Goal: Information Seeking & Learning: Learn about a topic

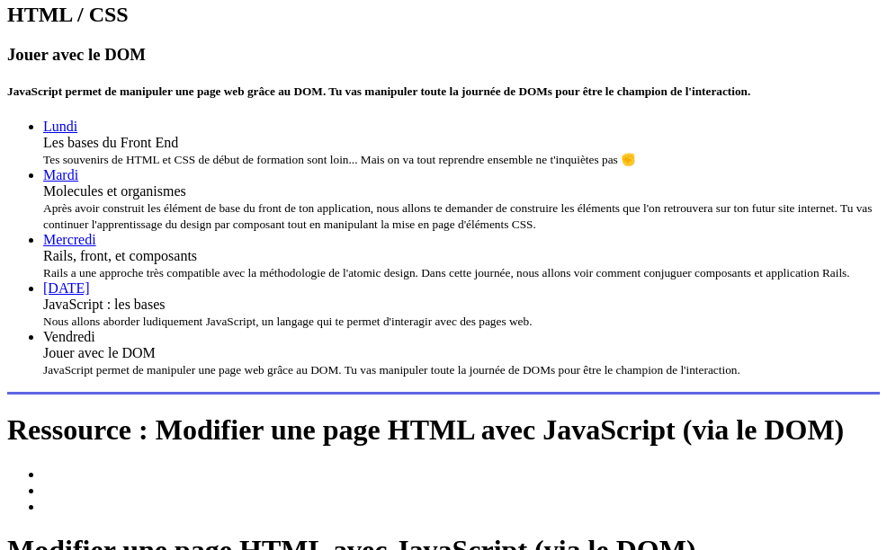
scroll to position [524, 0]
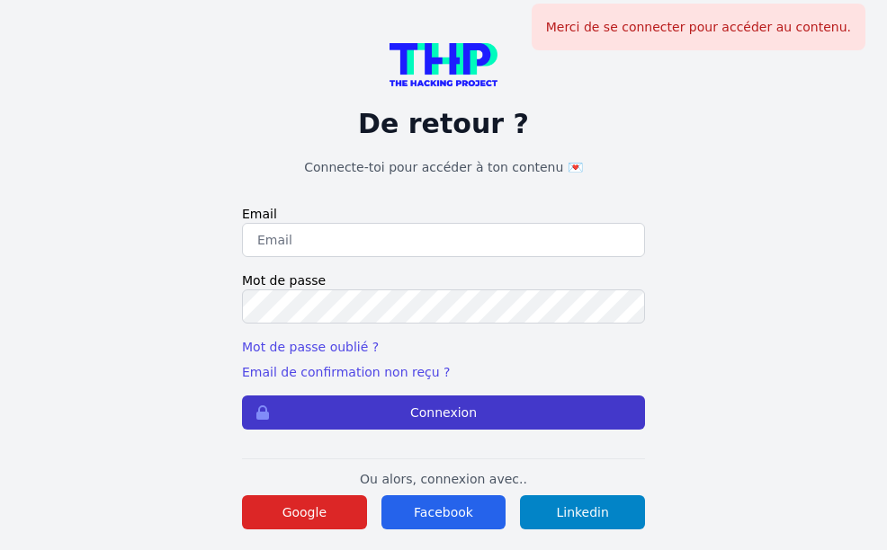
type input "labranche.david92@gmail.com"
click at [415, 402] on button "Connexion" at bounding box center [443, 413] width 403 height 34
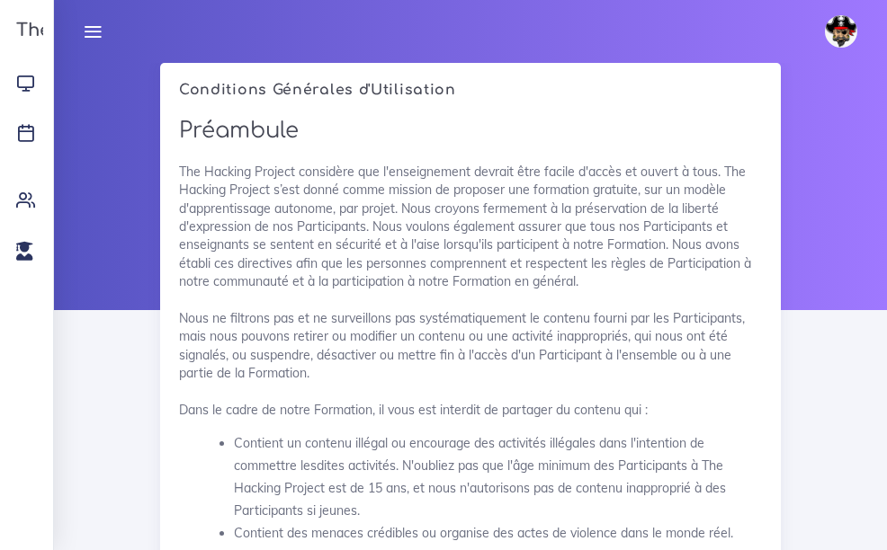
click at [868, 53] on link at bounding box center [843, 31] width 54 height 52
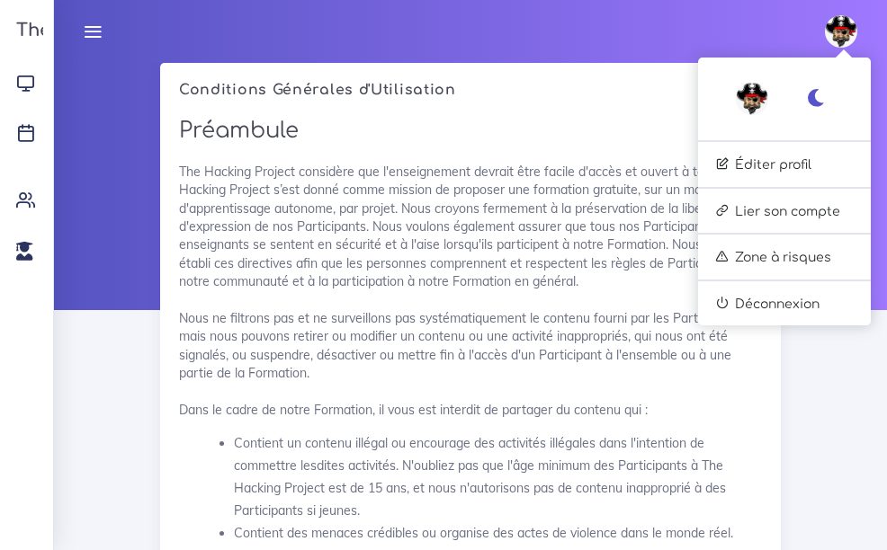
click at [526, 49] on div "David Éditer profil Lier son compte Zone à risques Déconnexion" at bounding box center [470, 31] width 800 height 63
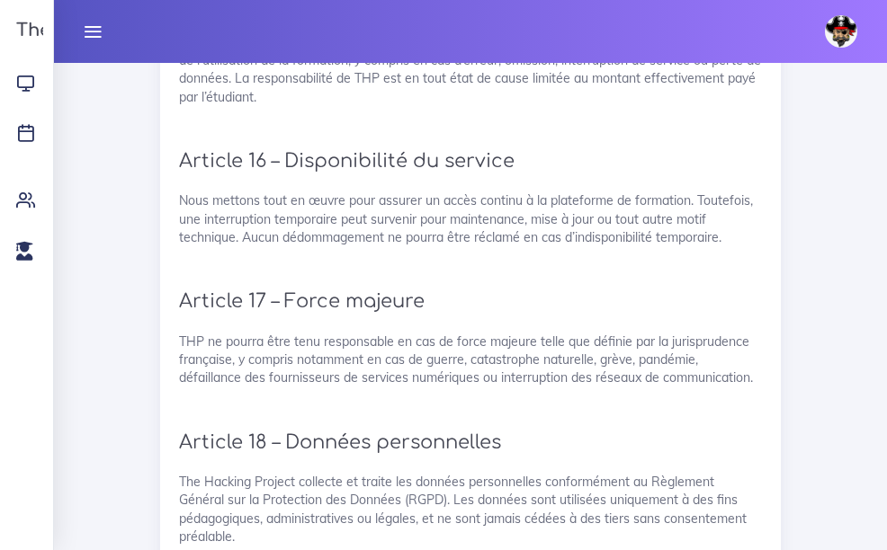
scroll to position [4692, 0]
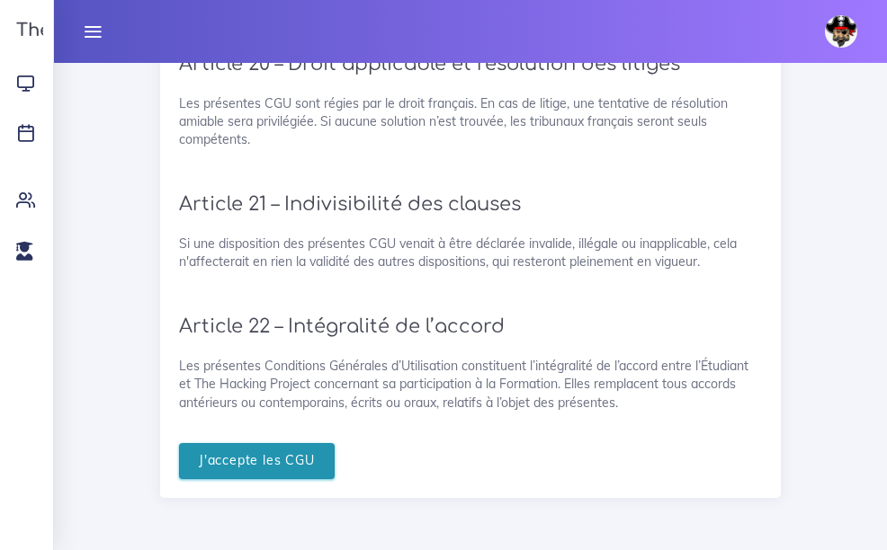
click at [246, 471] on input "J'accepte les CGU" at bounding box center [257, 461] width 156 height 37
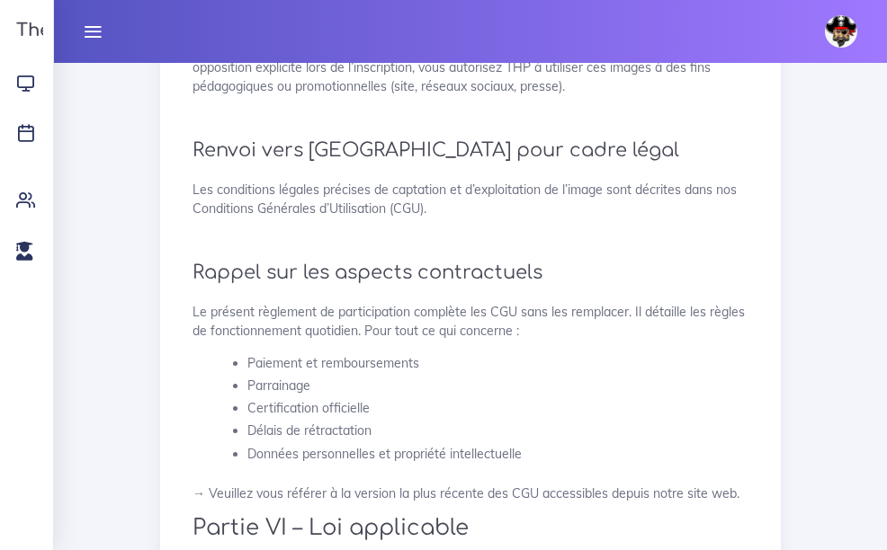
scroll to position [4731, 0]
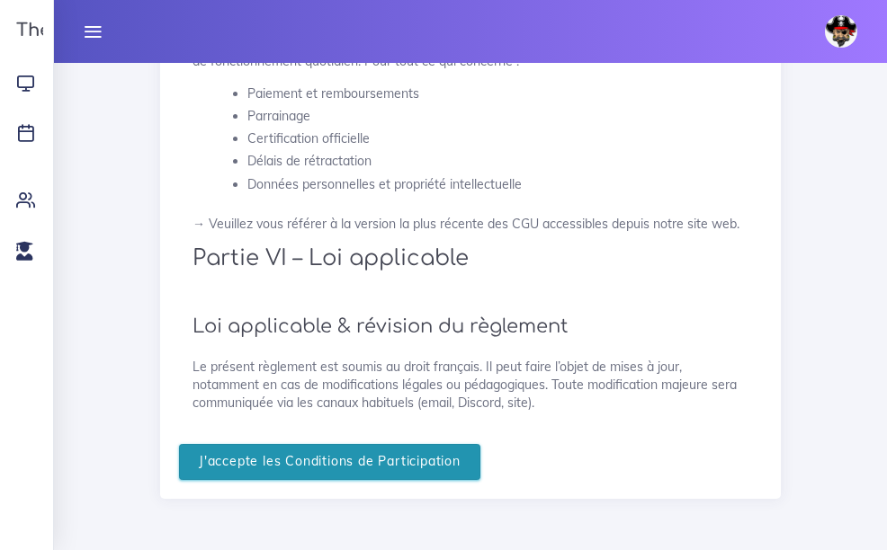
click at [299, 452] on input "J'accepte les Conditions de Participation" at bounding box center [329, 462] width 301 height 37
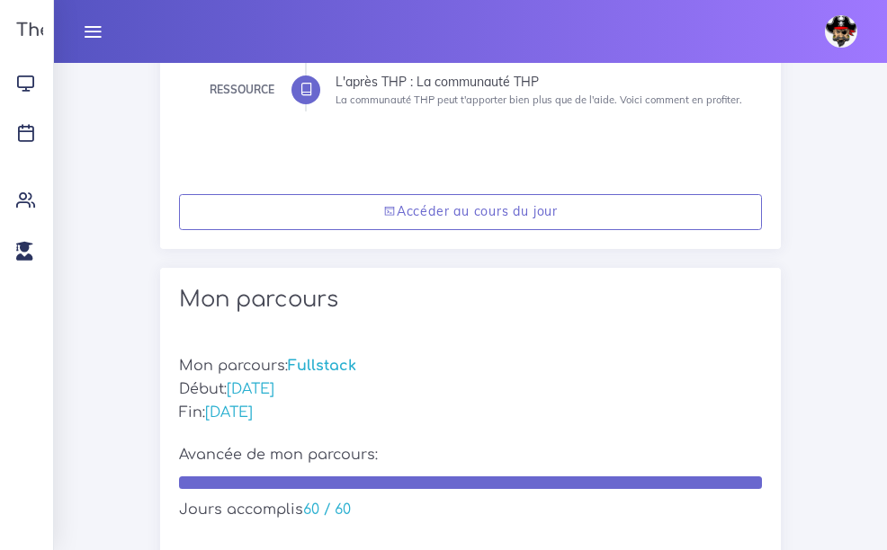
scroll to position [514, 0]
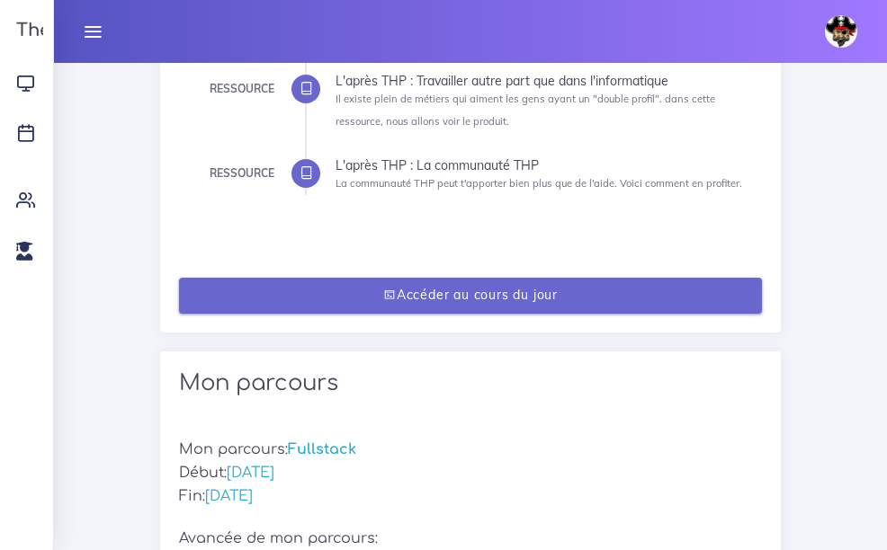
click at [400, 285] on link "Accéder au cours du jour" at bounding box center [470, 296] width 583 height 37
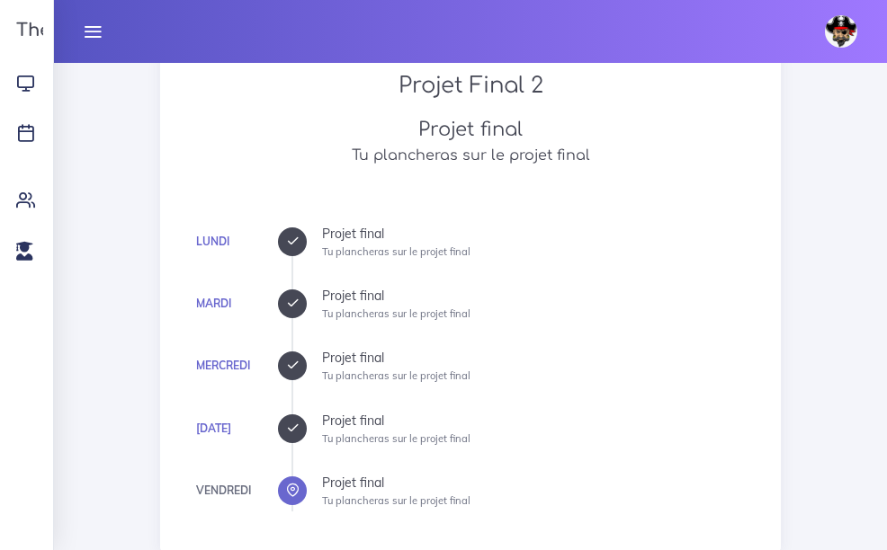
scroll to position [332, 0]
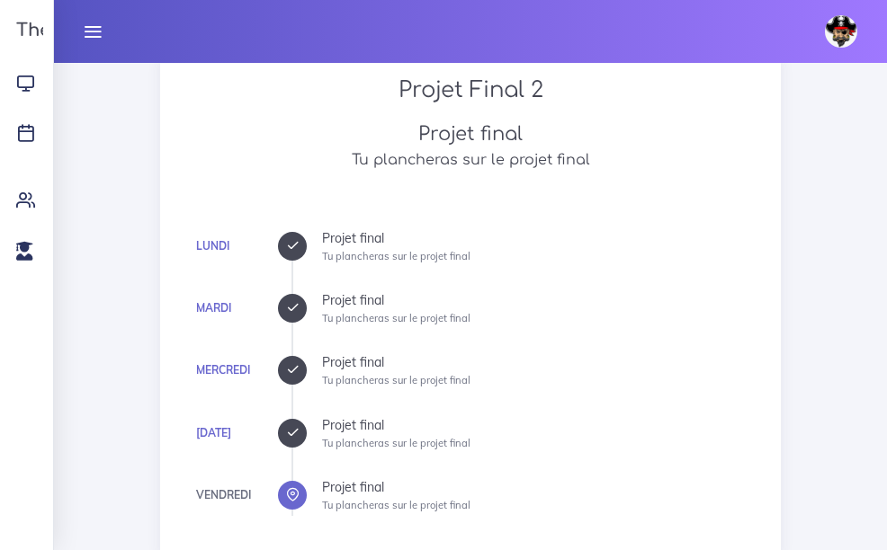
click at [290, 254] on div at bounding box center [292, 246] width 29 height 29
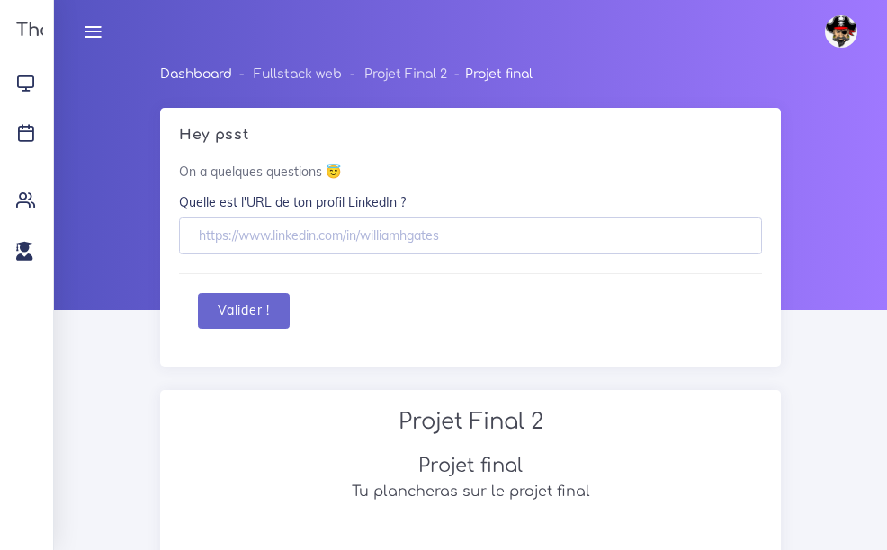
click at [231, 76] on link "Dashboard" at bounding box center [196, 73] width 72 height 13
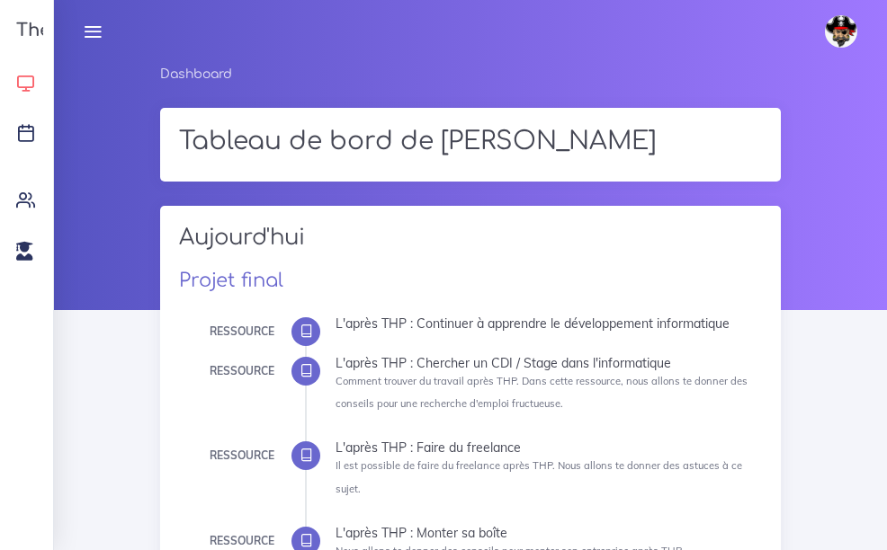
click at [32, 83] on icon at bounding box center [25, 83] width 19 height 19
click at [28, 85] on icon at bounding box center [25, 83] width 19 height 19
click at [29, 131] on icon at bounding box center [25, 132] width 19 height 19
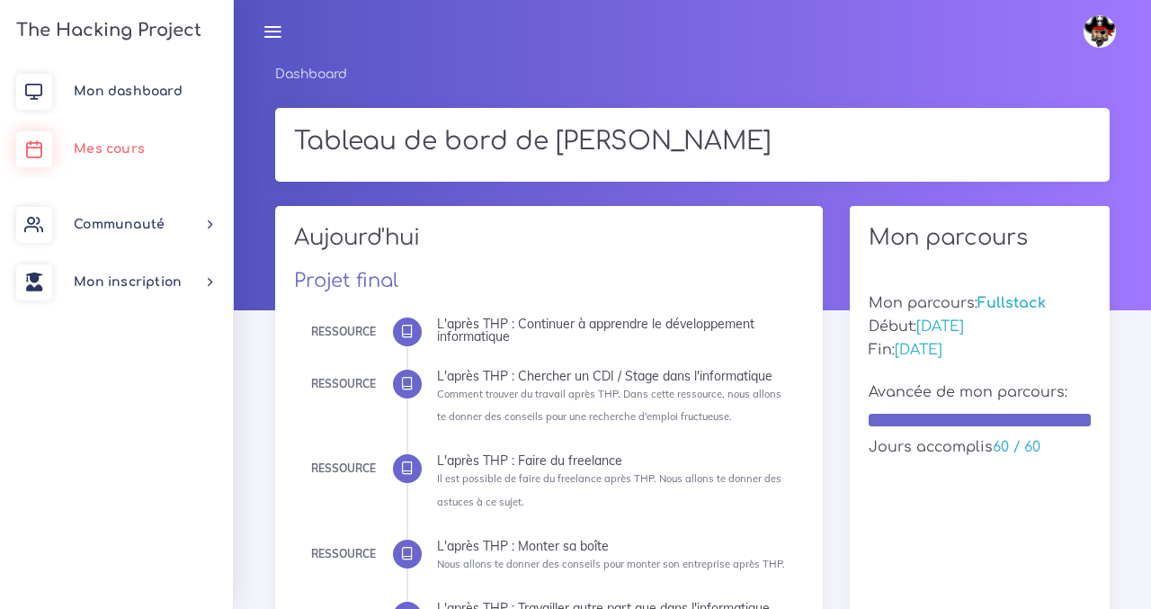
click at [94, 147] on span "Mes cours" at bounding box center [109, 148] width 71 height 13
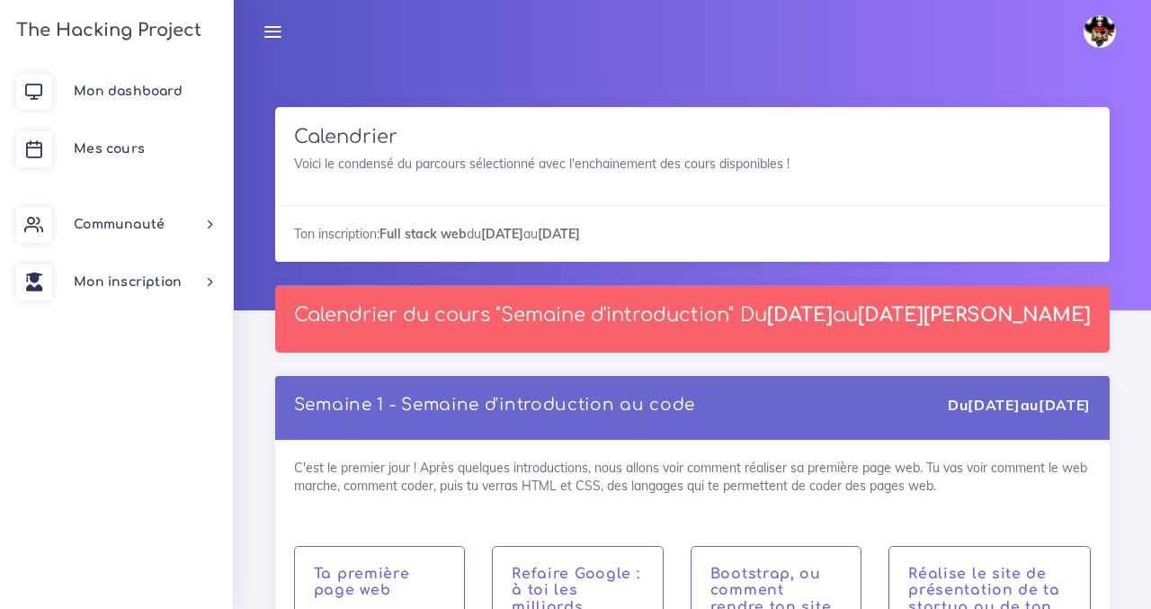
click at [493, 58] on div "David Éditer profil Lier son compte Zone à risques Déconnexion" at bounding box center [692, 31] width 885 height 63
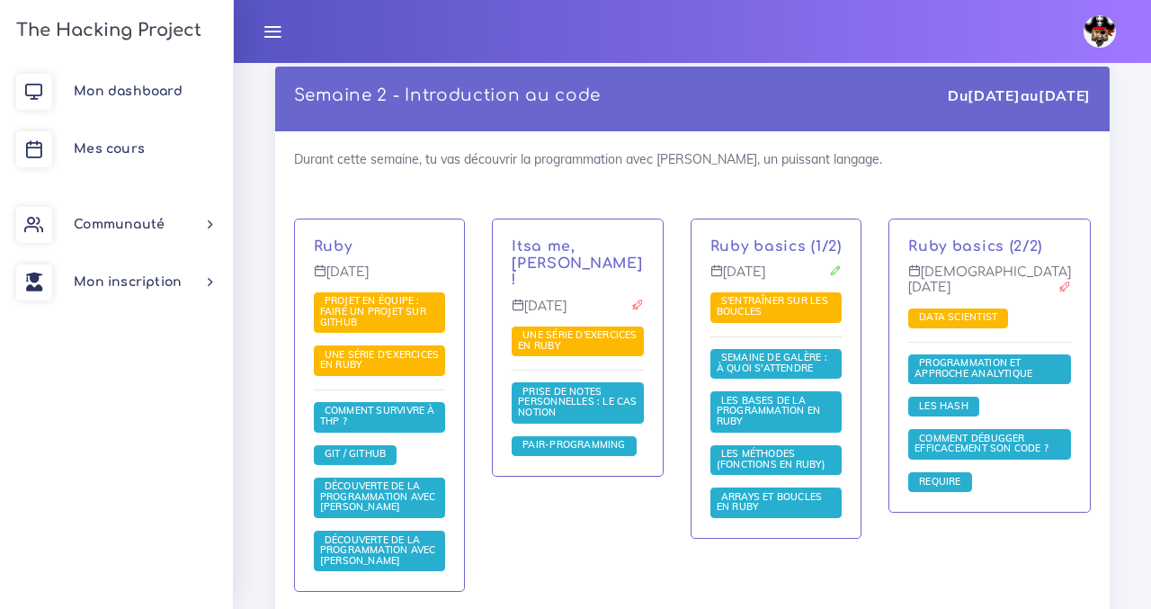
scroll to position [1375, 0]
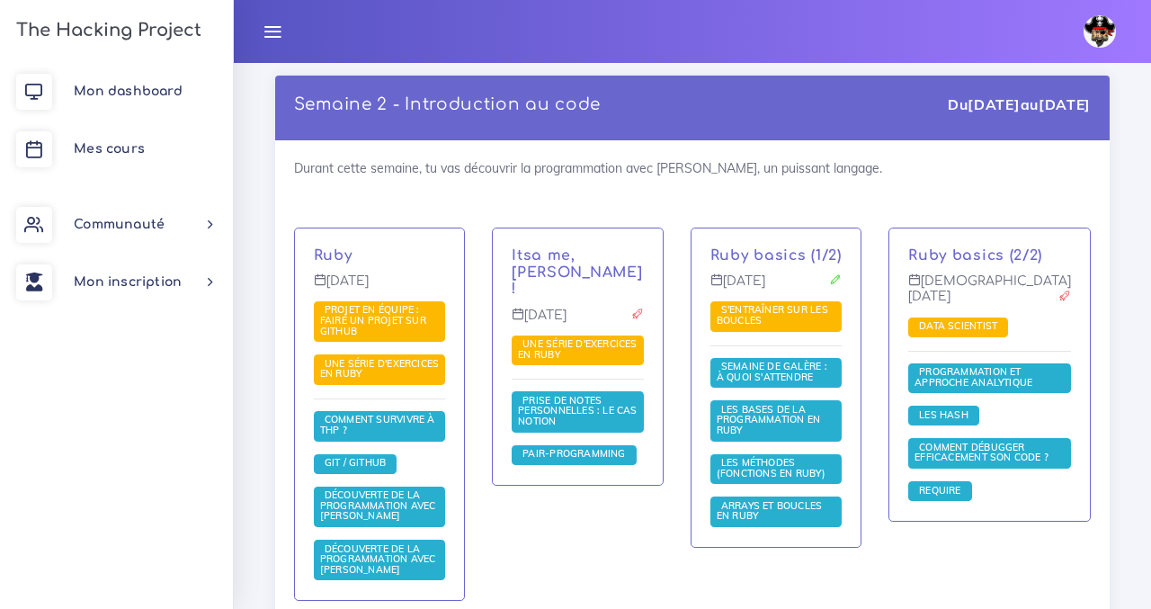
click at [1097, 29] on img at bounding box center [1100, 31] width 32 height 32
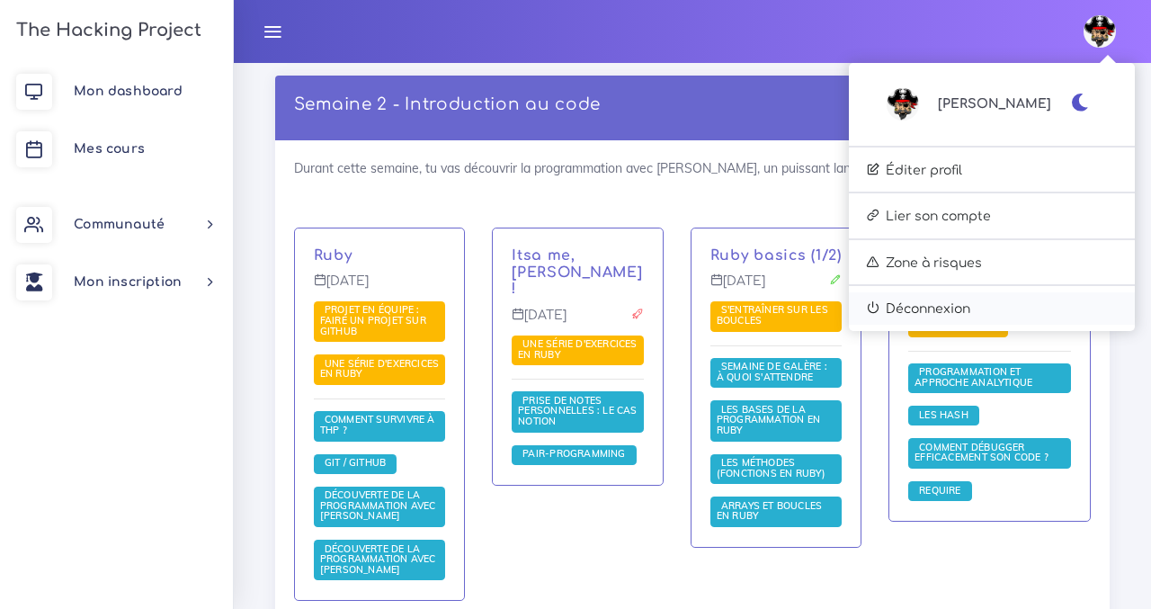
click at [991, 306] on link "Déconnexion" at bounding box center [992, 308] width 286 height 32
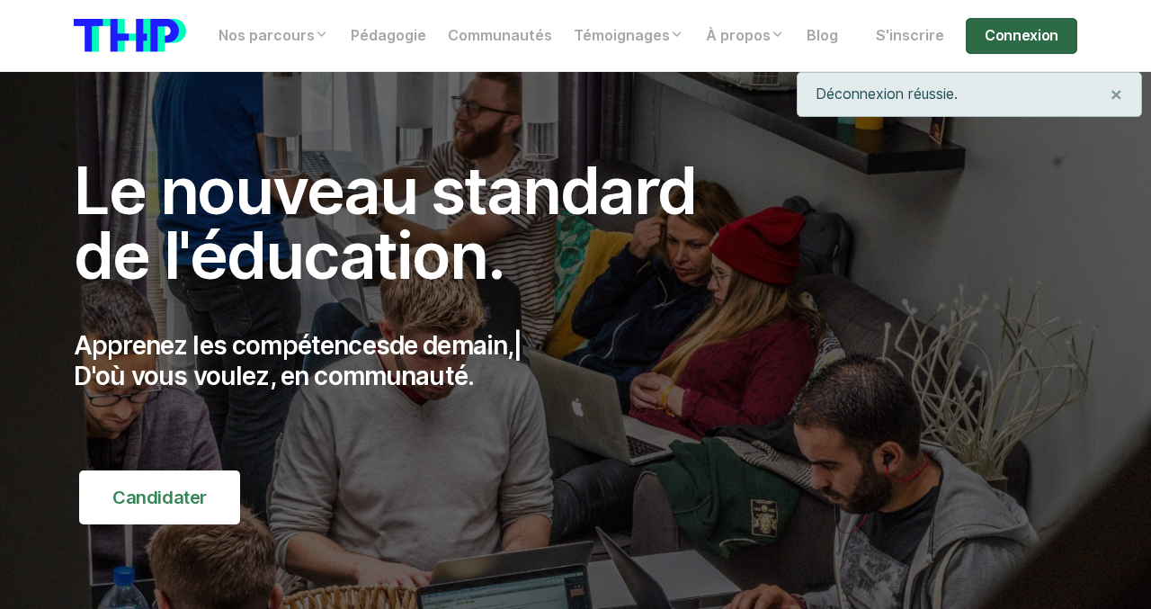
click at [1030, 35] on link "Connexion" at bounding box center [1021, 36] width 111 height 36
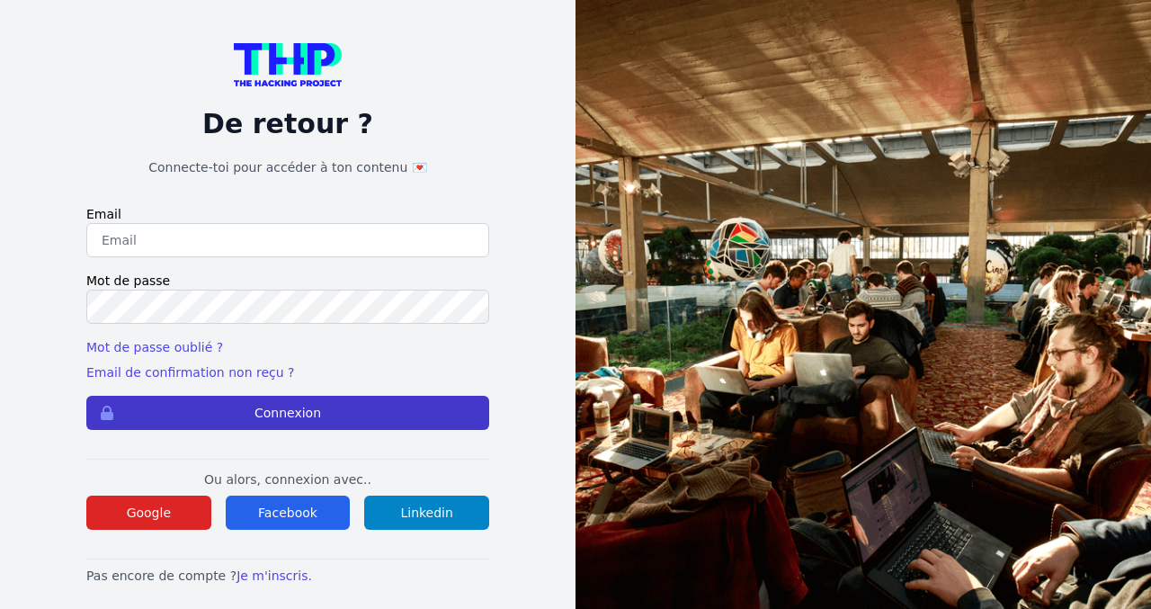
type input "[PERSON_NAME][EMAIL_ADDRESS][DOMAIN_NAME]"
click at [226, 418] on button "Connexion" at bounding box center [287, 413] width 403 height 34
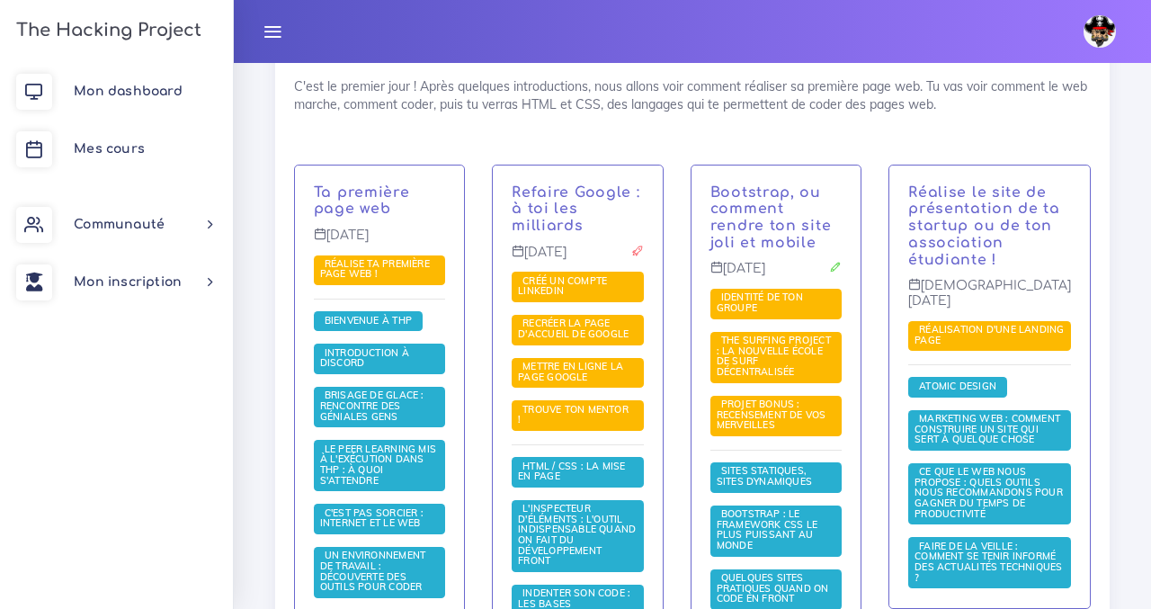
scroll to position [385, 0]
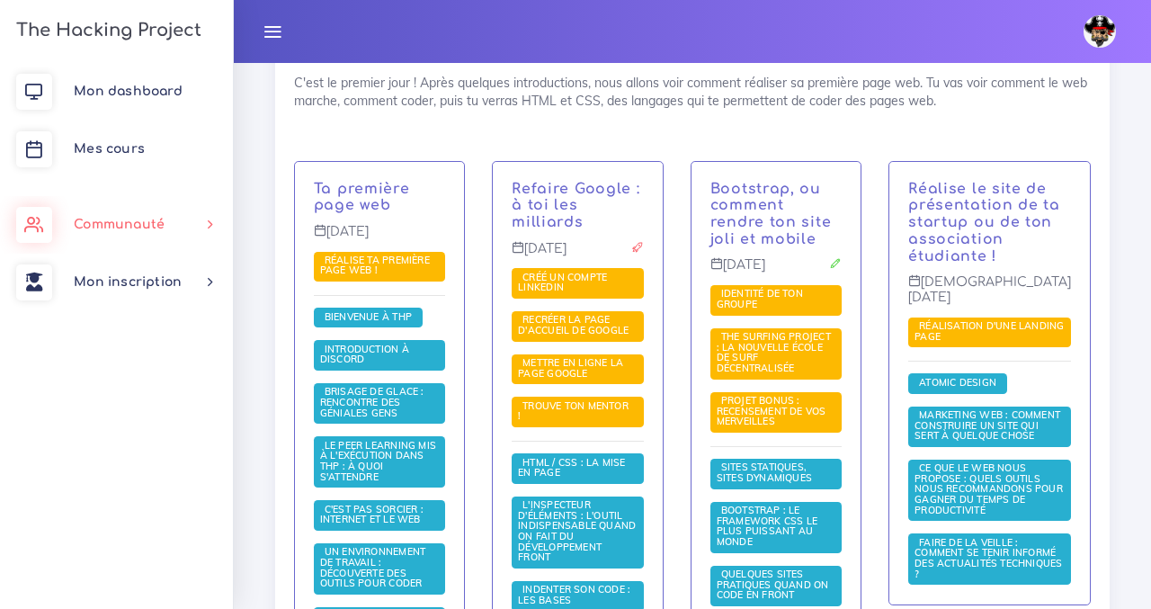
click at [117, 221] on span "Communauté" at bounding box center [119, 224] width 91 height 13
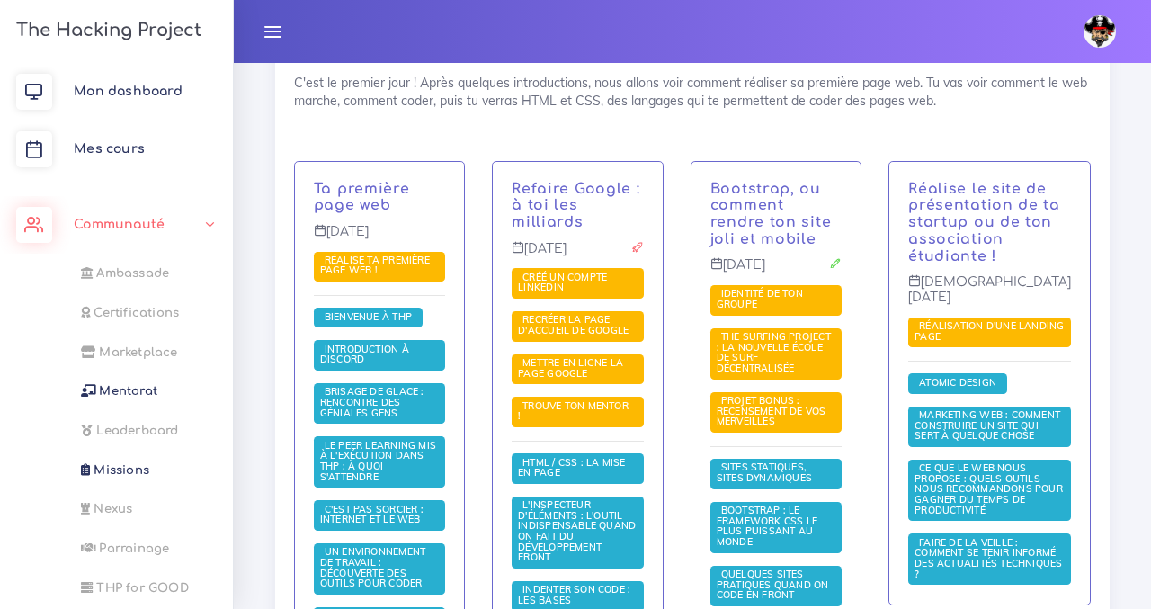
click at [117, 221] on span "Communauté" at bounding box center [119, 224] width 91 height 13
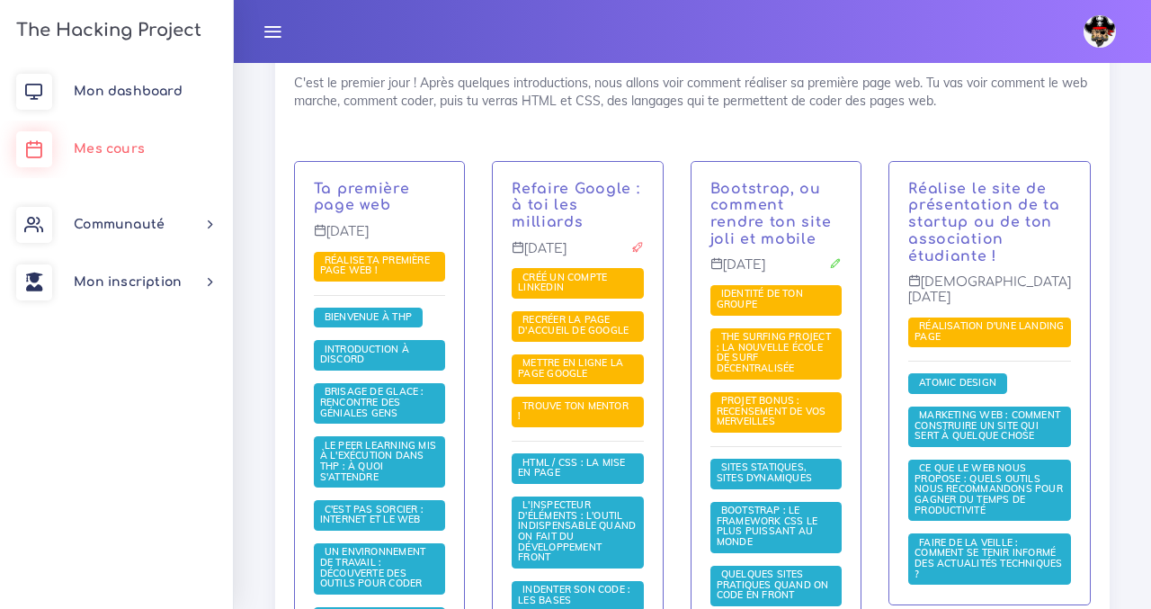
click at [138, 155] on span "Mes cours" at bounding box center [109, 148] width 71 height 13
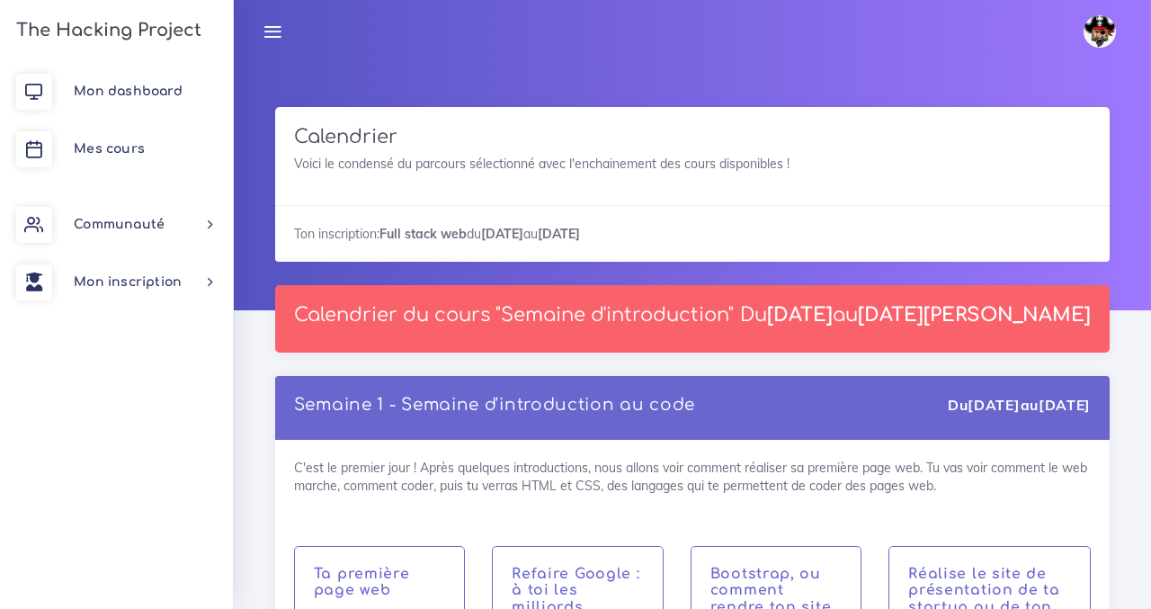
click at [274, 28] on icon at bounding box center [273, 32] width 20 height 20
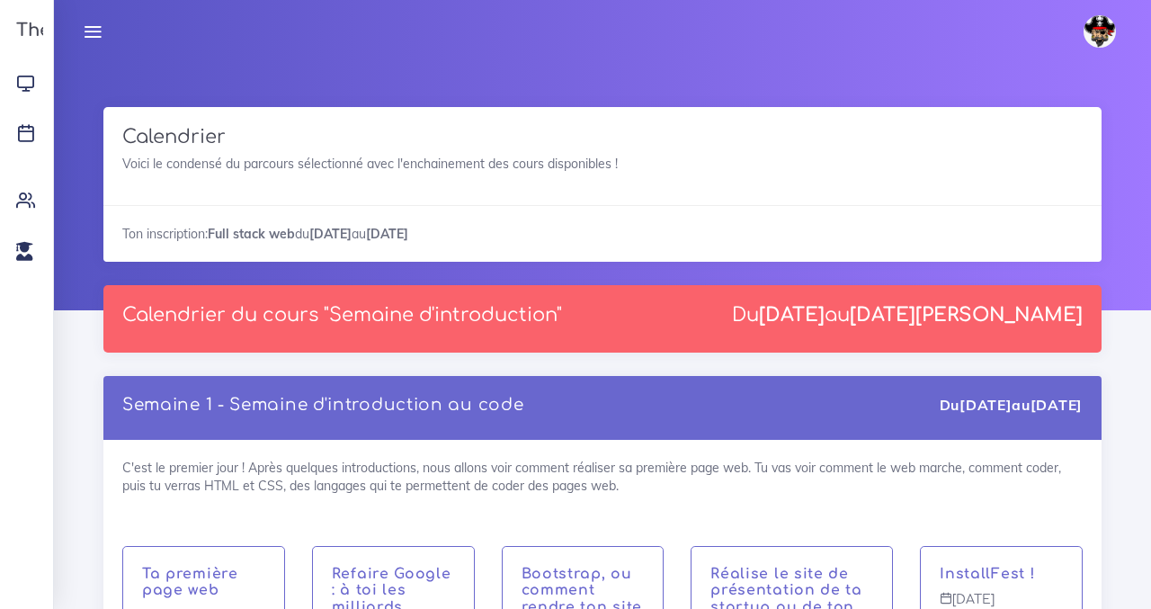
click at [1097, 28] on img at bounding box center [1100, 31] width 32 height 32
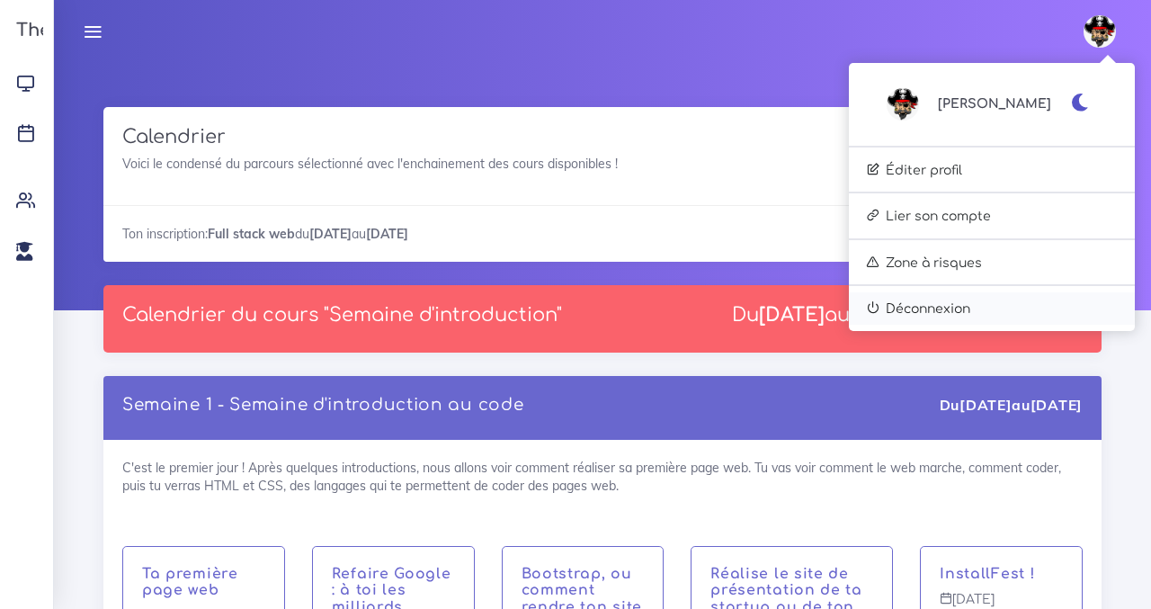
click at [982, 308] on link "Déconnexion" at bounding box center [992, 308] width 286 height 32
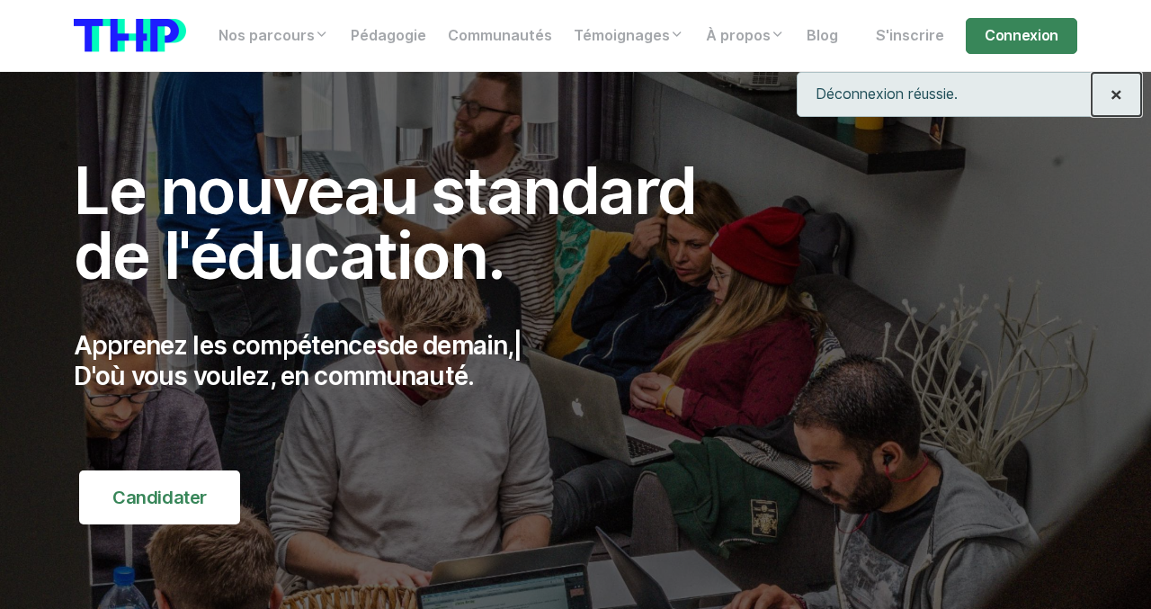
click at [1119, 91] on span "×" at bounding box center [1116, 94] width 13 height 26
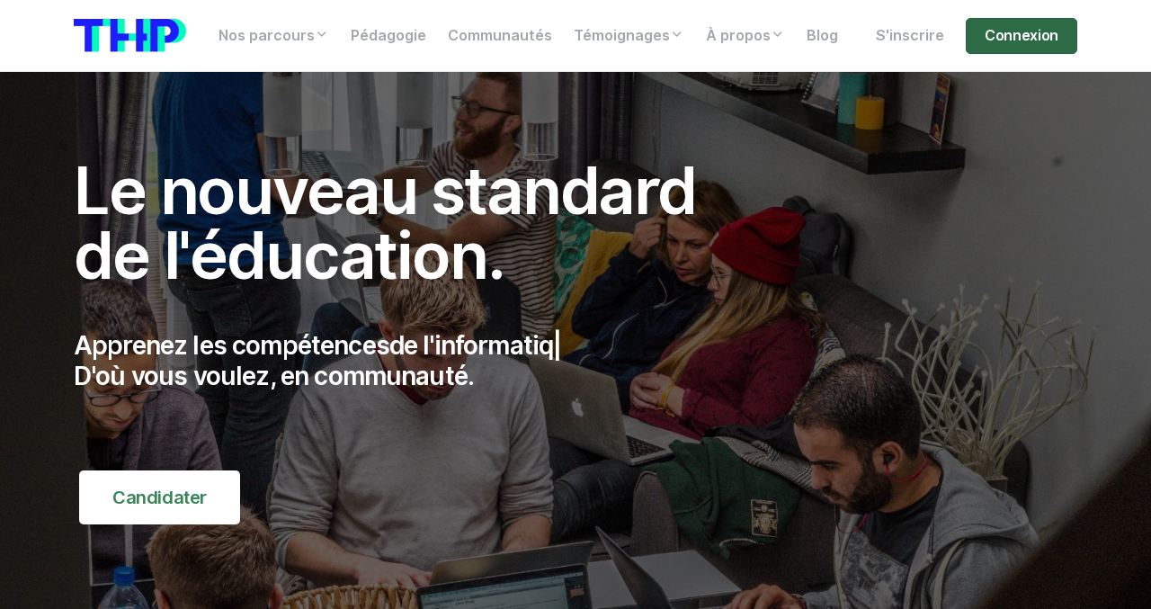
click at [1031, 40] on link "Connexion" at bounding box center [1021, 36] width 111 height 36
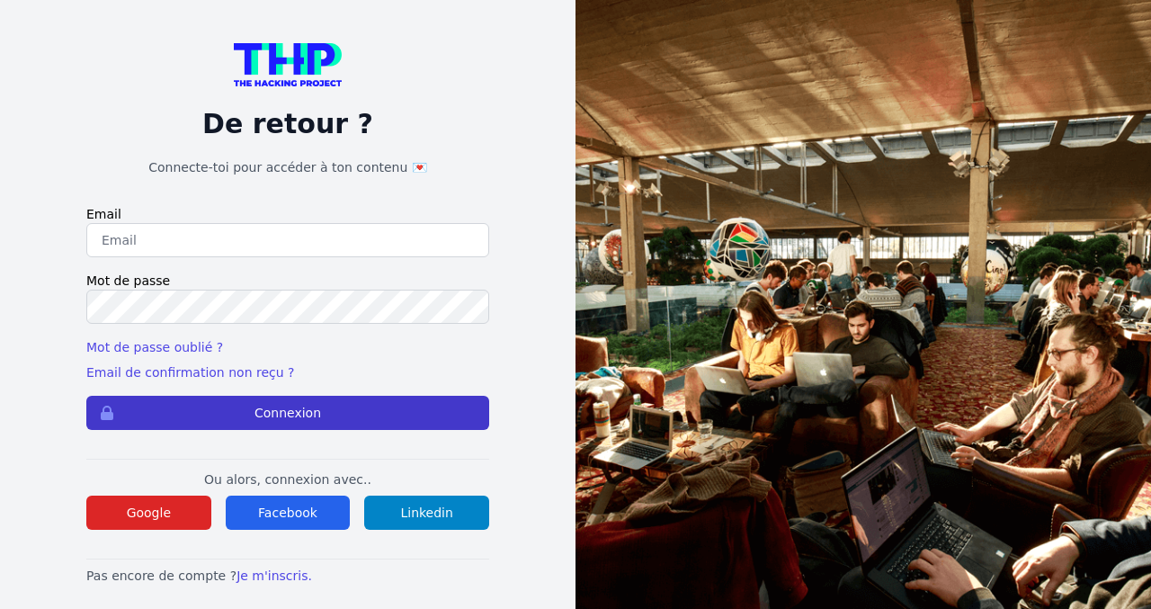
type input "labranche.david92@gmail.com"
click at [230, 424] on button "Connexion" at bounding box center [287, 413] width 403 height 34
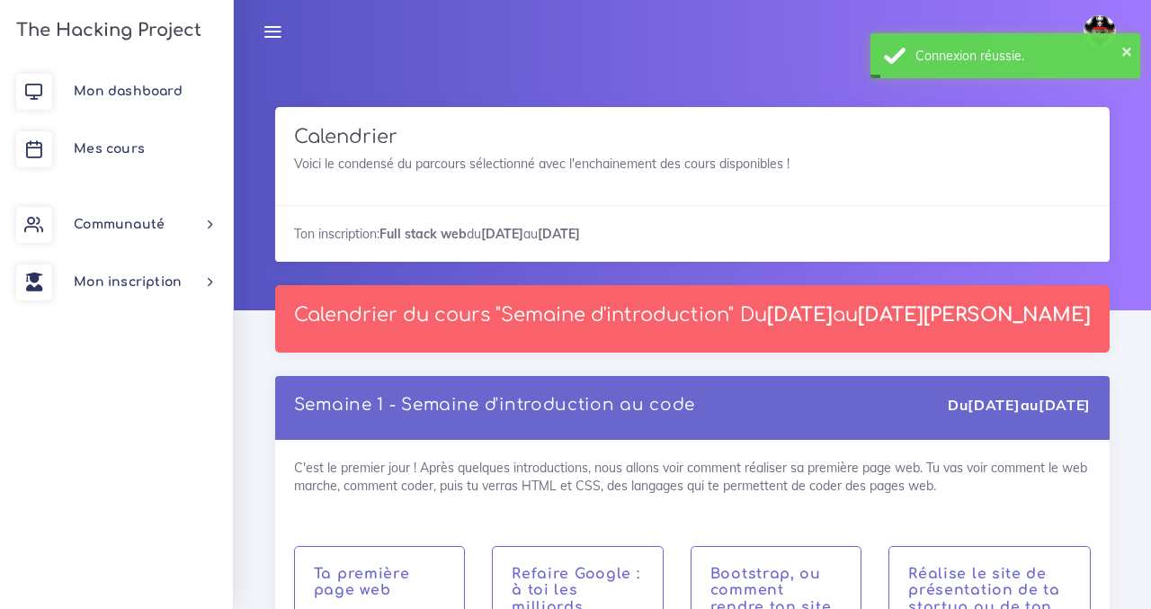
click at [281, 24] on icon at bounding box center [273, 32] width 20 height 20
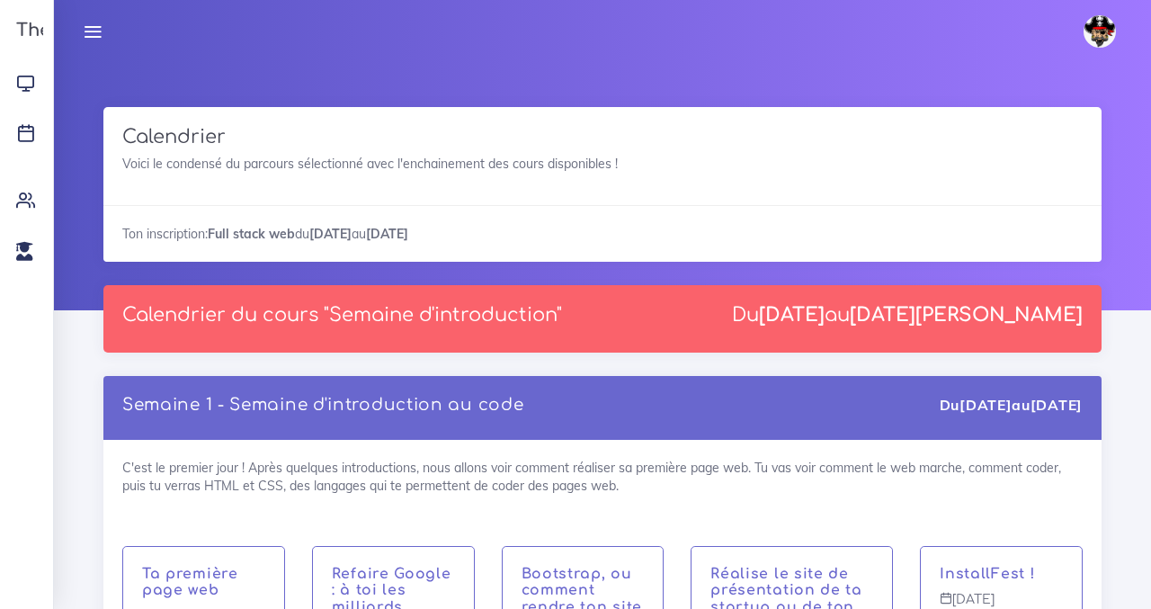
click at [89, 32] on icon at bounding box center [93, 32] width 20 height 20
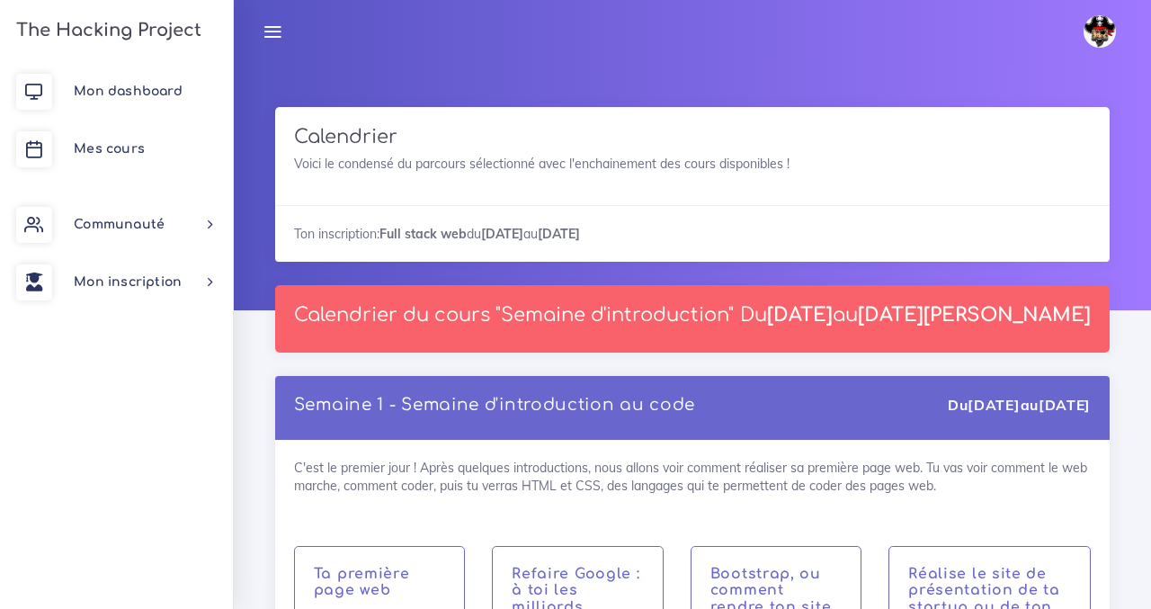
click at [82, 28] on h3 "The Hacking Project" at bounding box center [106, 31] width 191 height 20
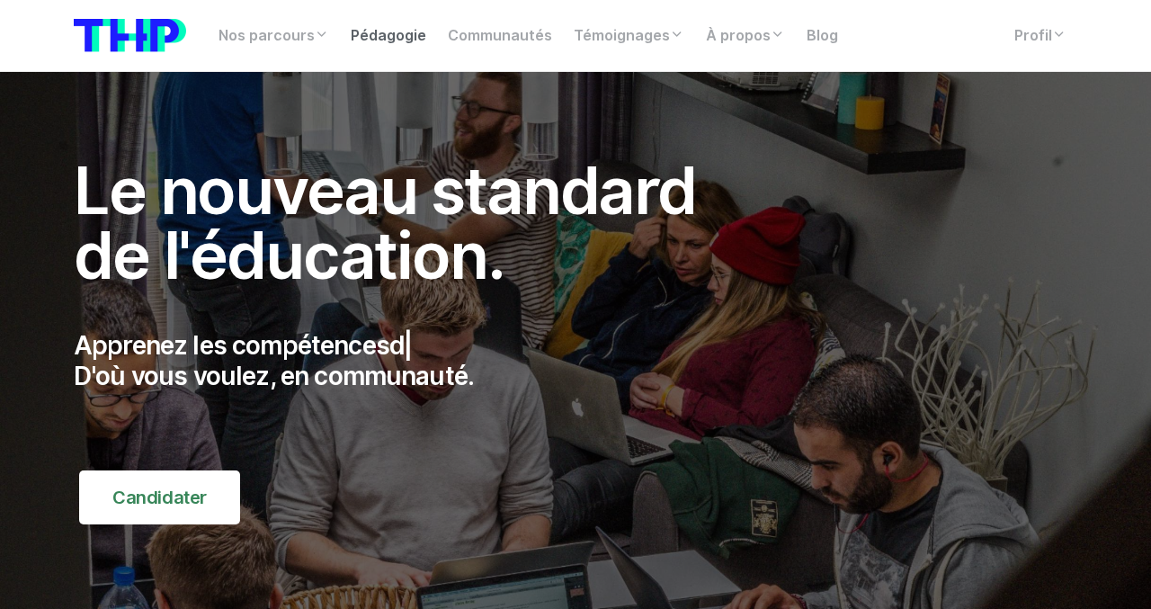
click at [371, 36] on link "Pédagogie" at bounding box center [388, 36] width 97 height 36
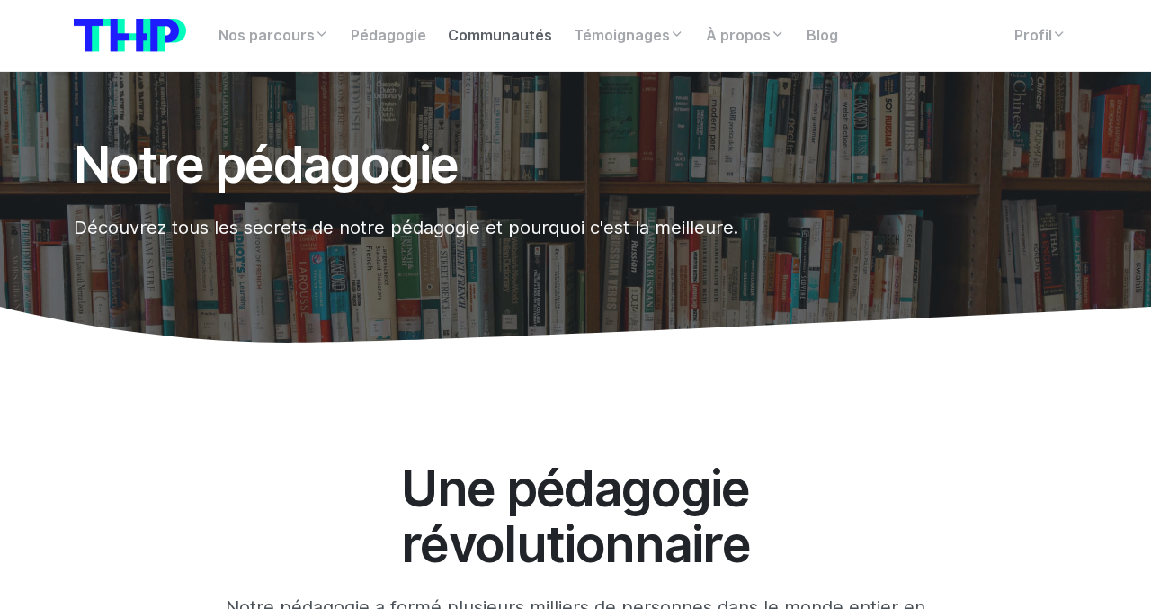
click at [493, 21] on link "Communautés" at bounding box center [500, 36] width 126 height 36
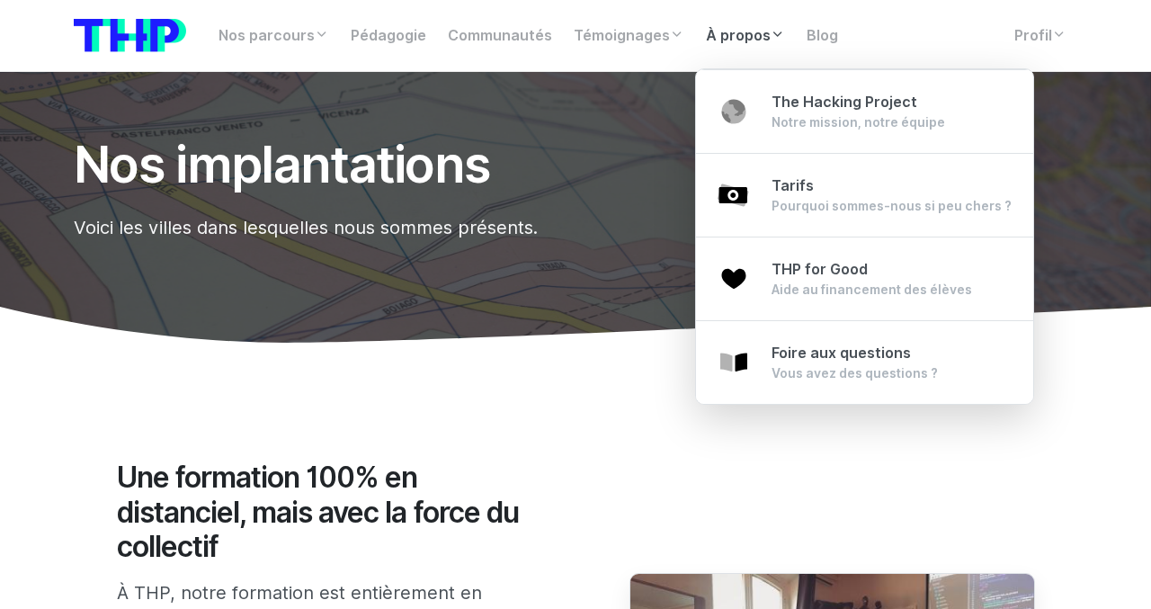
click at [713, 43] on link "À propos" at bounding box center [745, 36] width 101 height 36
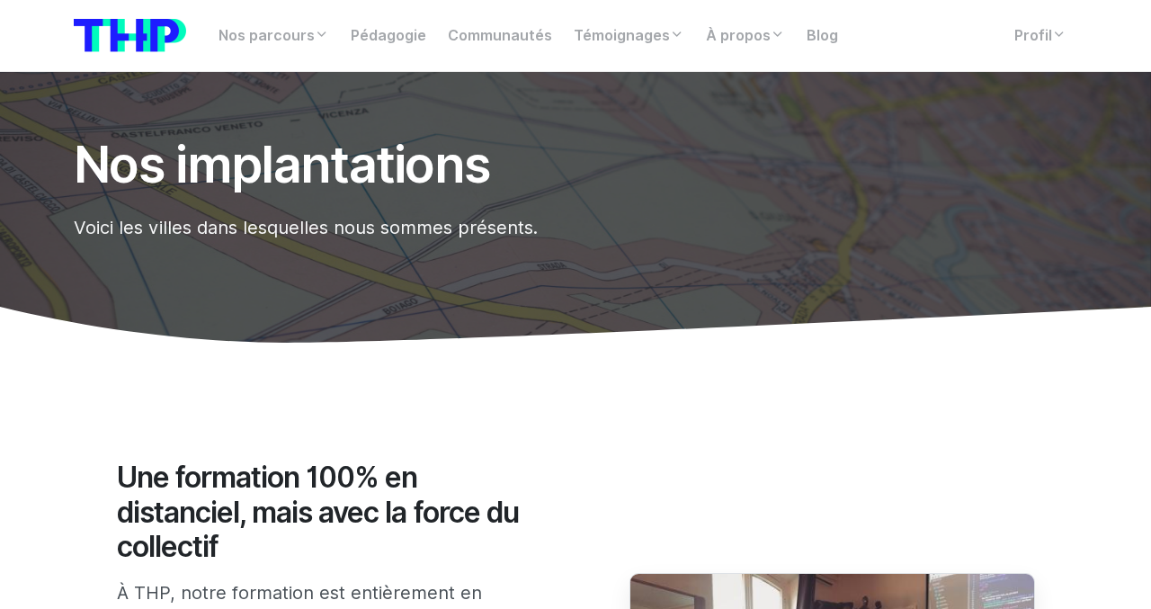
click at [104, 43] on img at bounding box center [130, 35] width 112 height 33
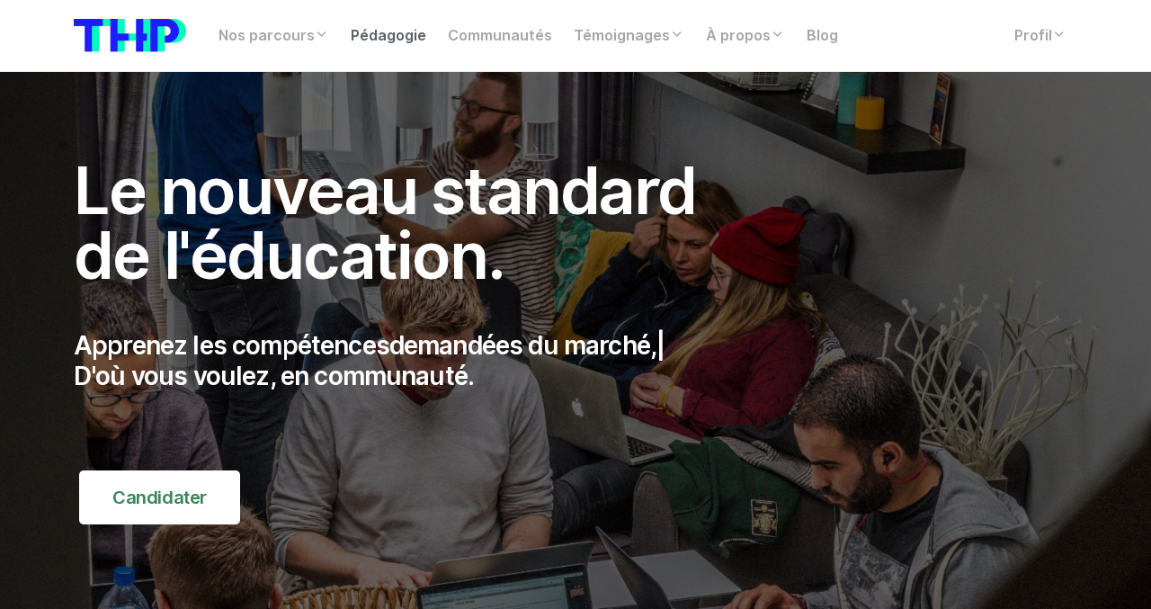
click at [377, 46] on link "Pédagogie" at bounding box center [388, 36] width 97 height 36
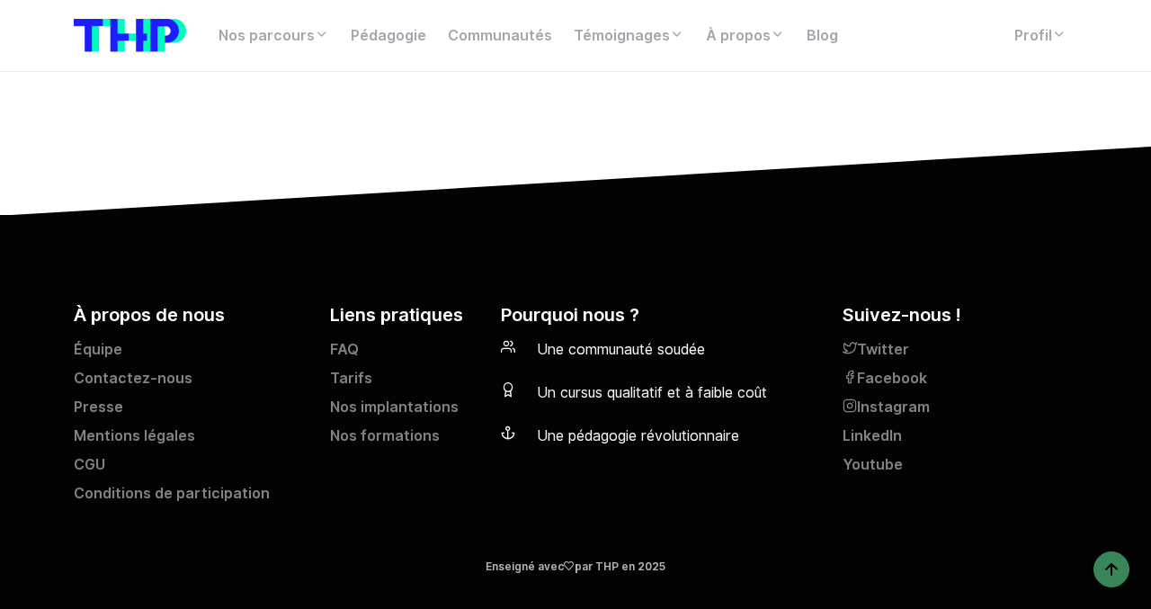
scroll to position [6560, 0]
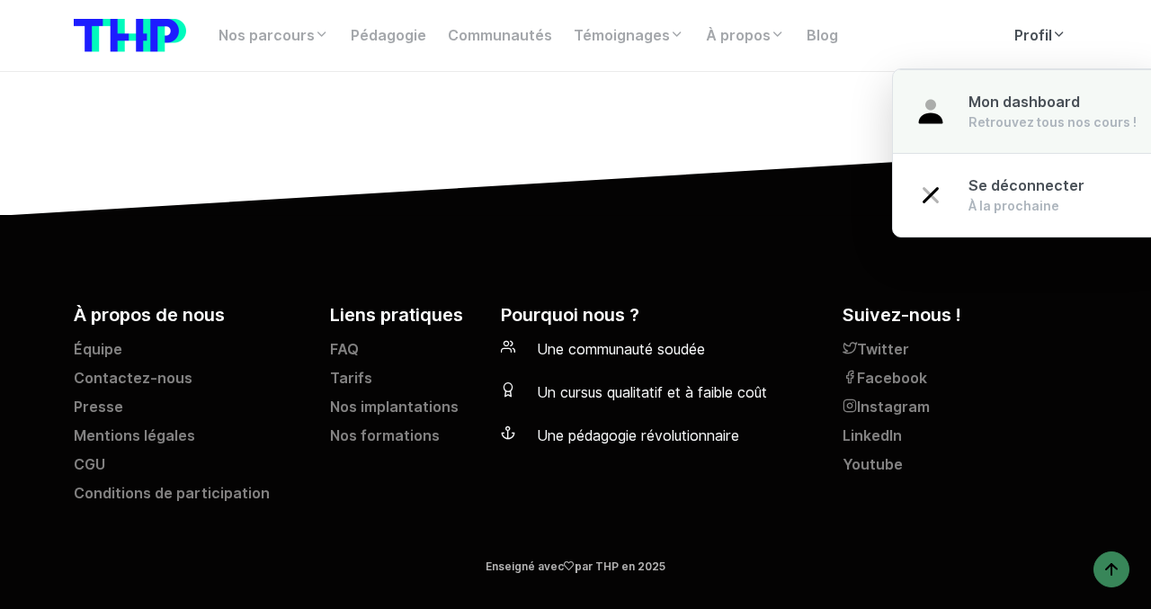
click at [1010, 103] on span "Mon dashboard" at bounding box center [1023, 102] width 111 height 17
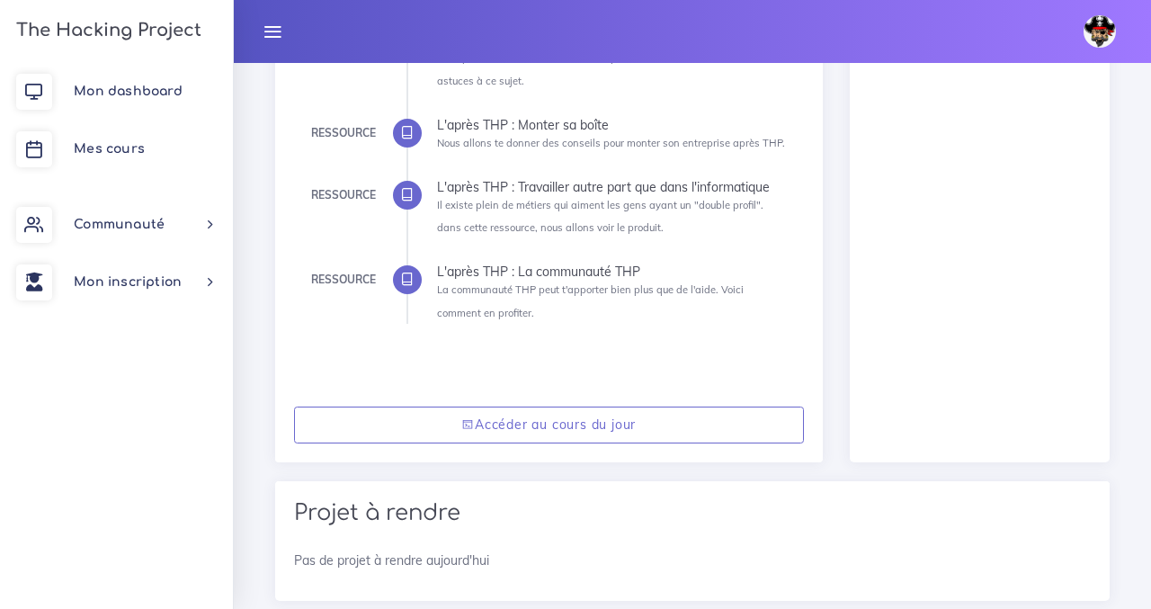
scroll to position [426, 0]
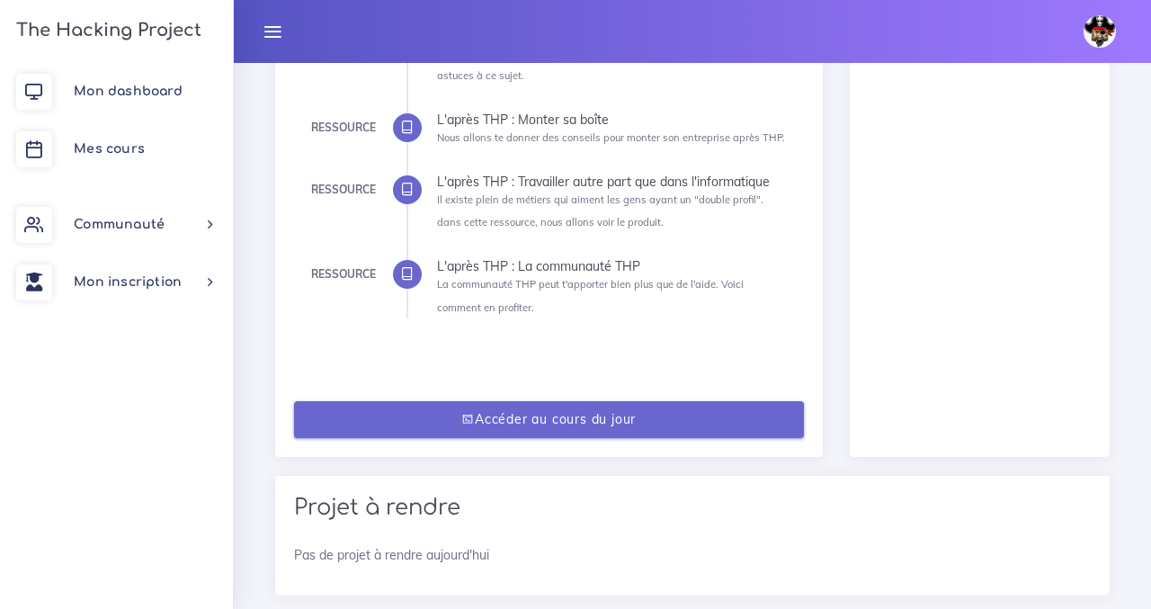
click at [468, 418] on icon at bounding box center [467, 419] width 13 height 13
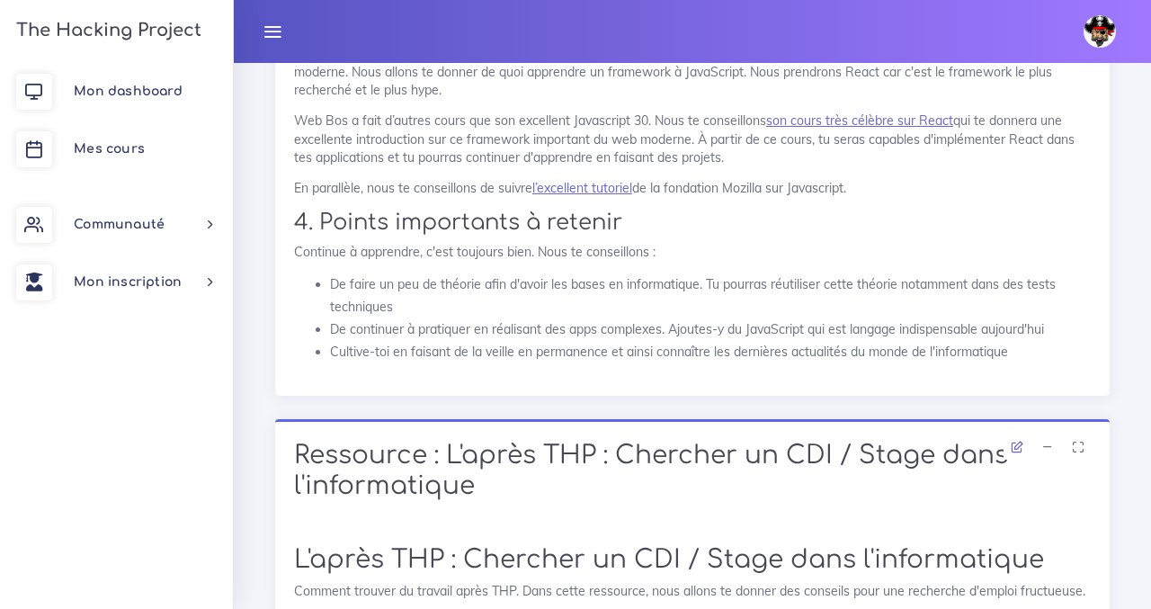
scroll to position [5556, 0]
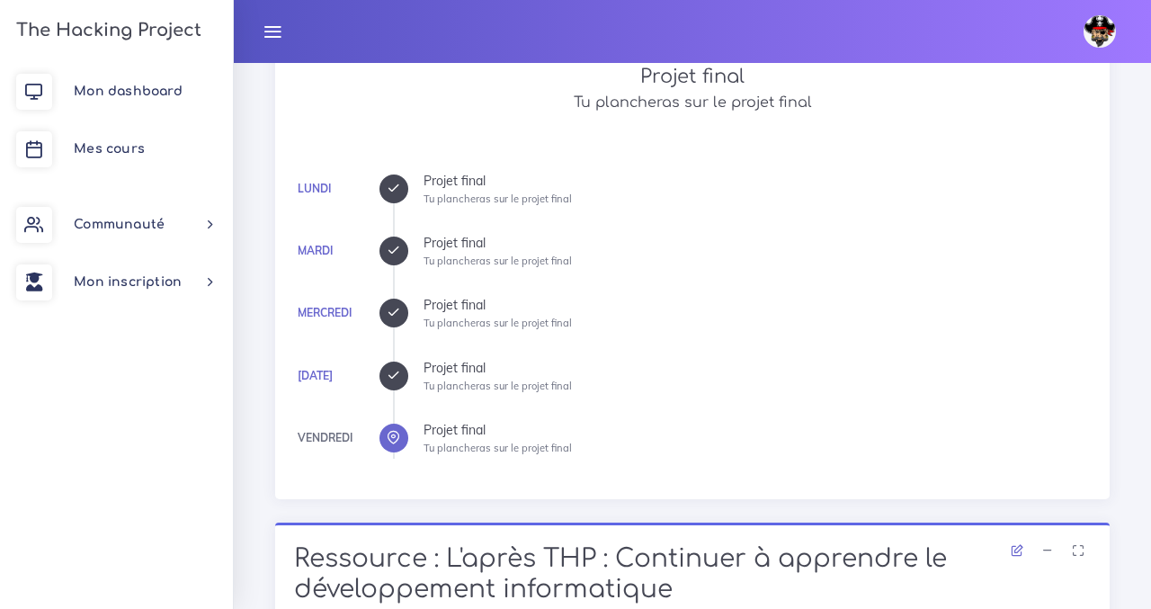
scroll to position [0, 0]
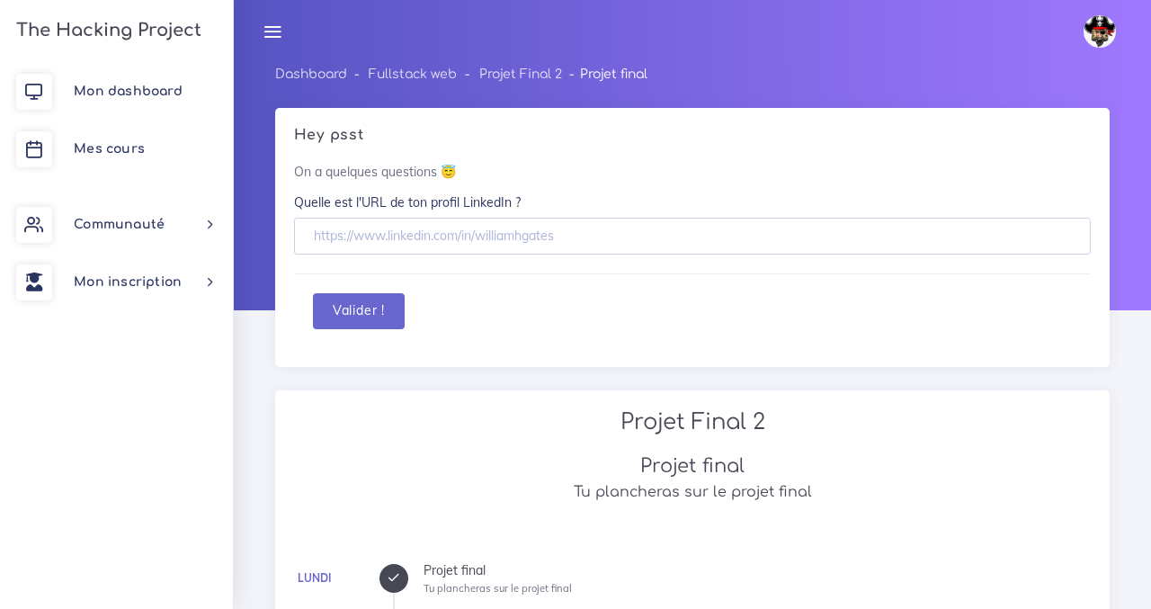
click at [1106, 38] on img at bounding box center [1100, 31] width 32 height 32
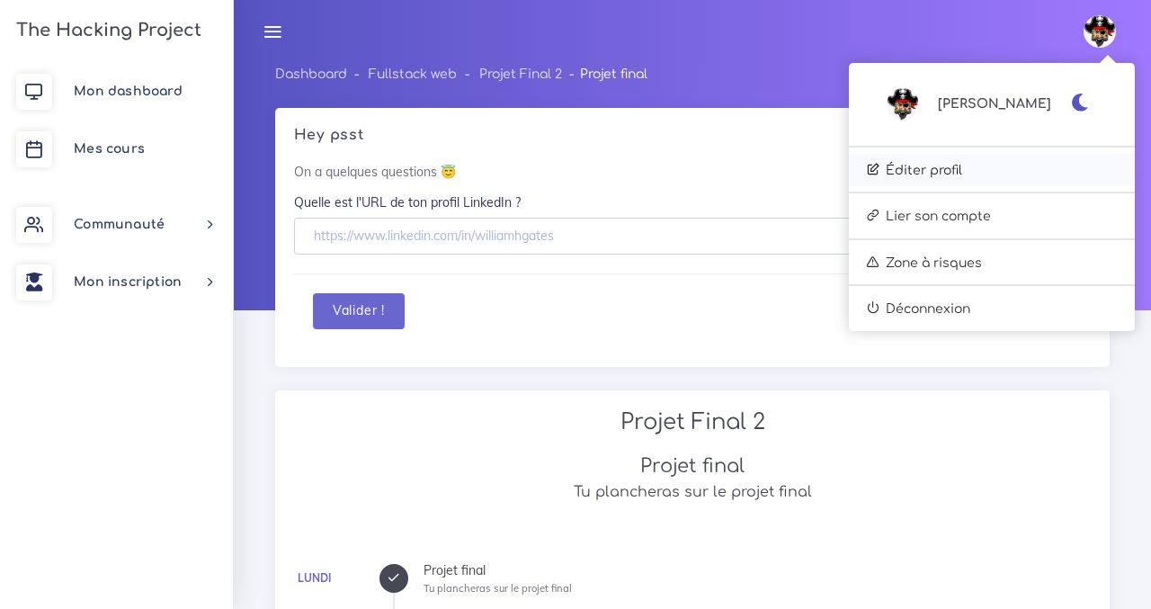
click at [1012, 167] on link "Éditer profil" at bounding box center [992, 170] width 286 height 32
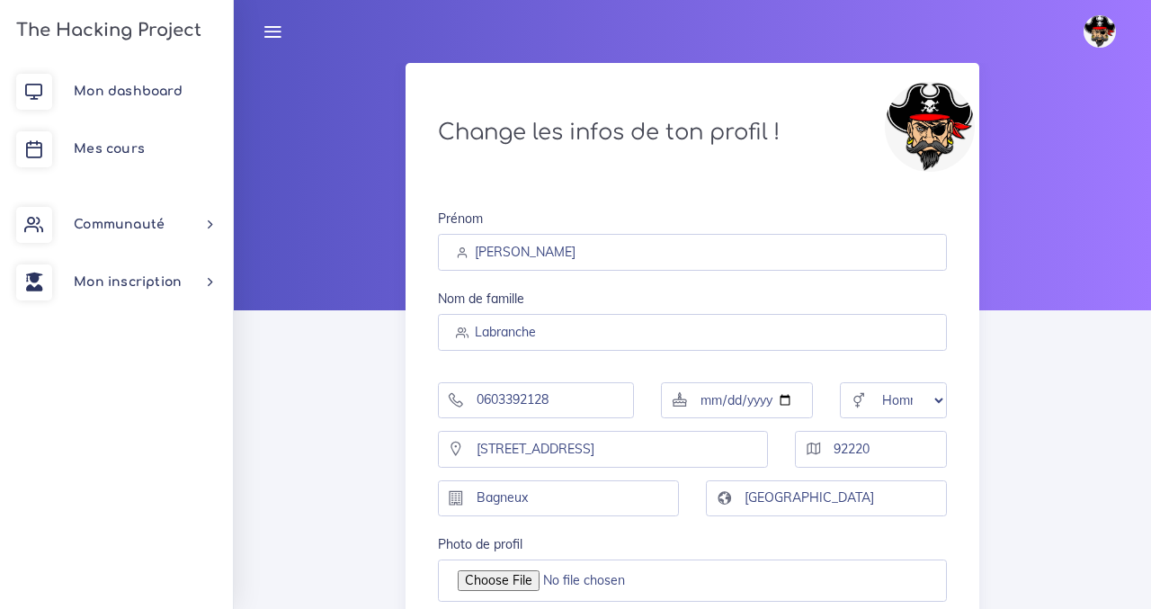
click at [914, 105] on img at bounding box center [930, 127] width 90 height 90
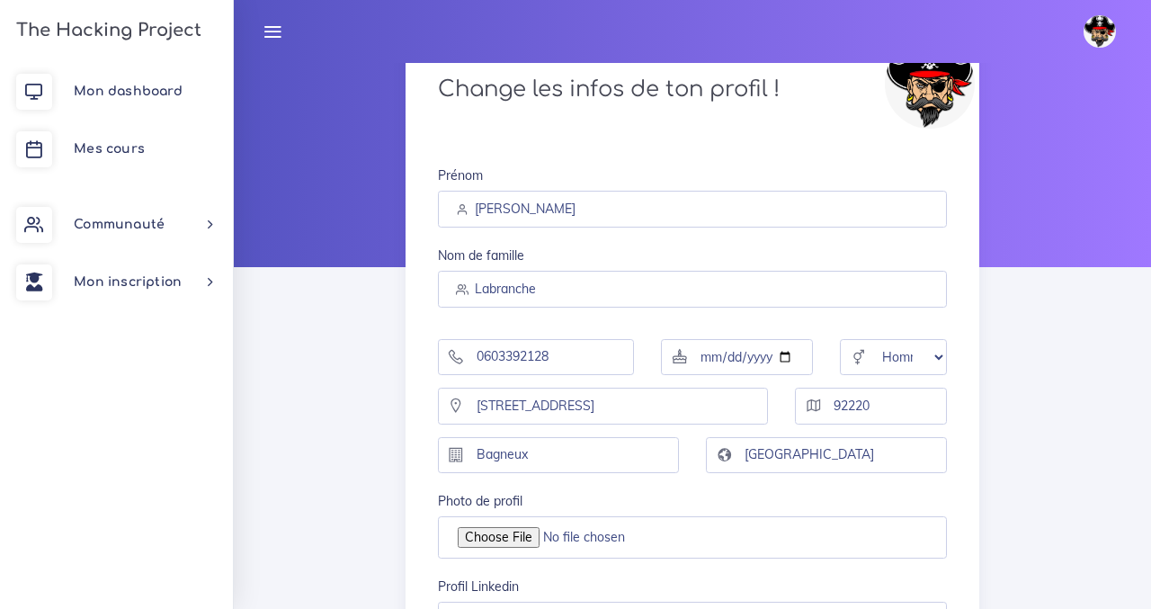
scroll to position [34, 0]
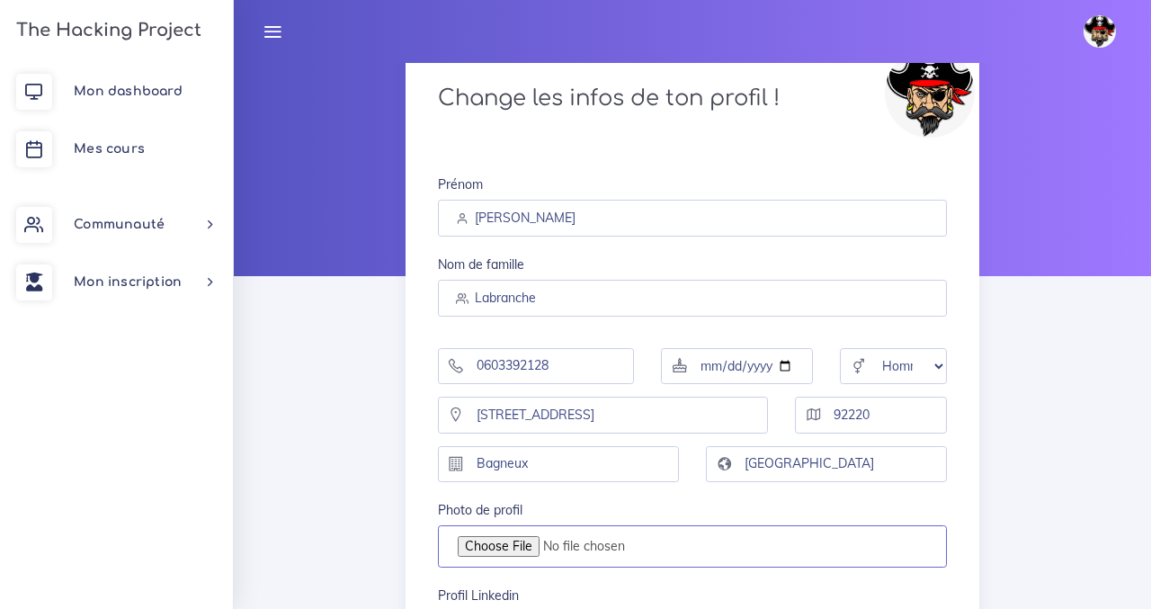
click at [522, 540] on input "Photo de profil" at bounding box center [693, 546] width 510 height 42
click at [158, 83] on link "Mon dashboard" at bounding box center [116, 92] width 233 height 58
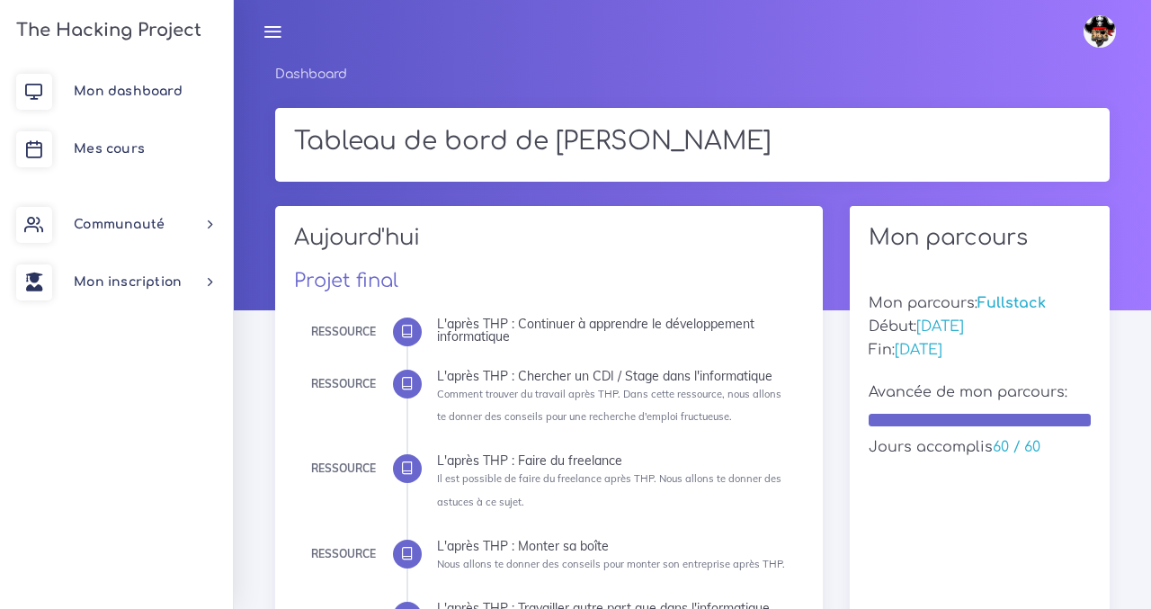
click at [266, 28] on icon at bounding box center [273, 32] width 20 height 20
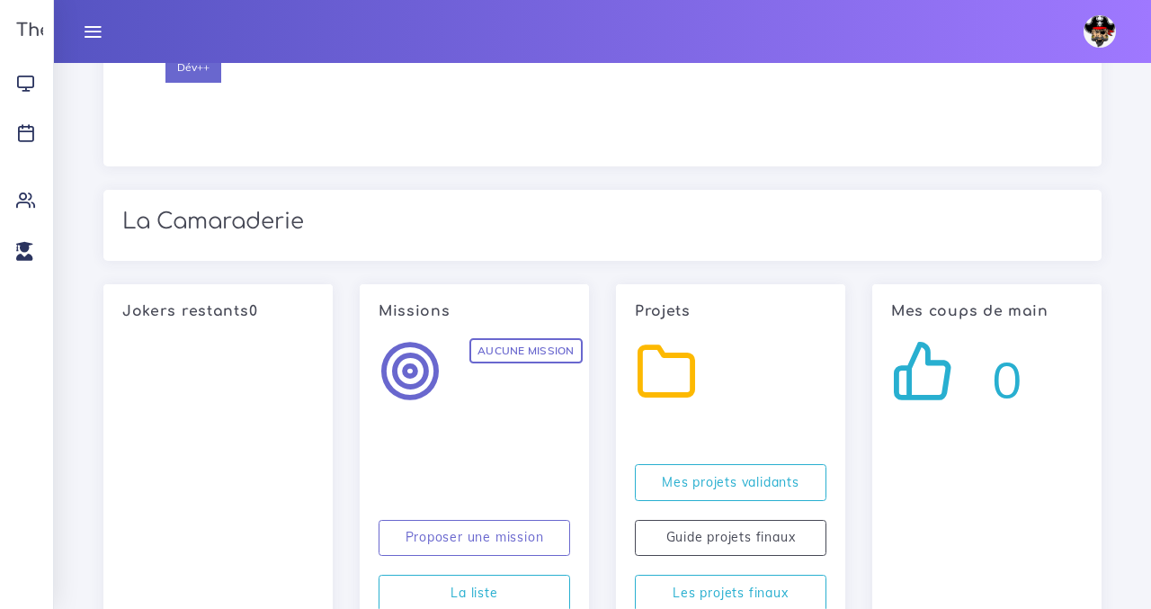
scroll to position [1928, 0]
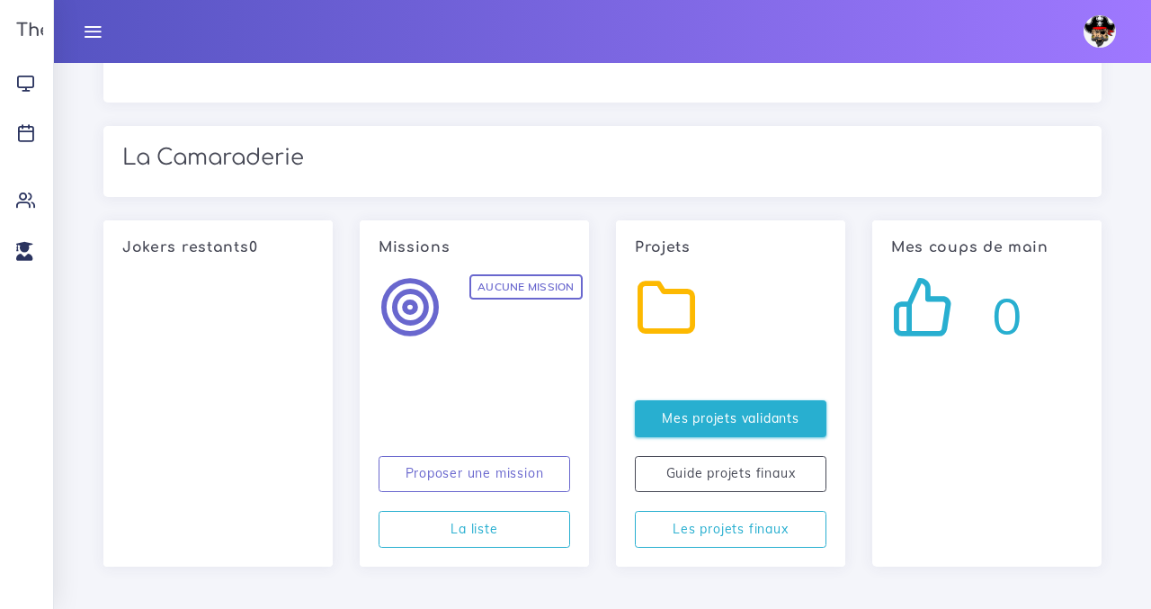
click at [691, 419] on link "Mes projets validants" at bounding box center [731, 418] width 192 height 37
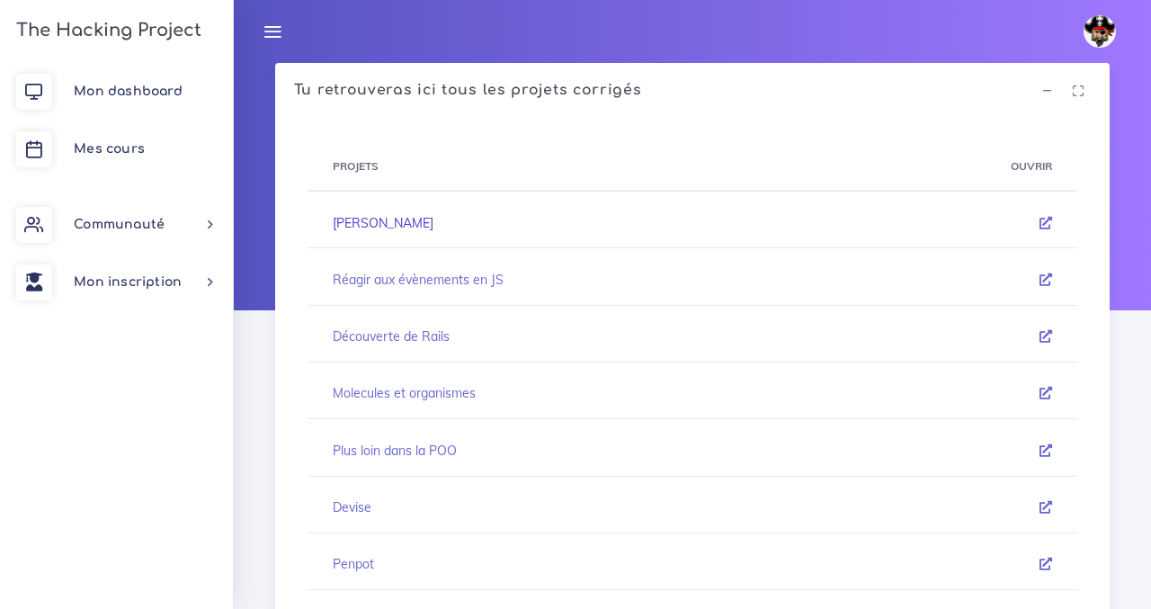
click at [362, 219] on link "[PERSON_NAME]" at bounding box center [383, 223] width 101 height 16
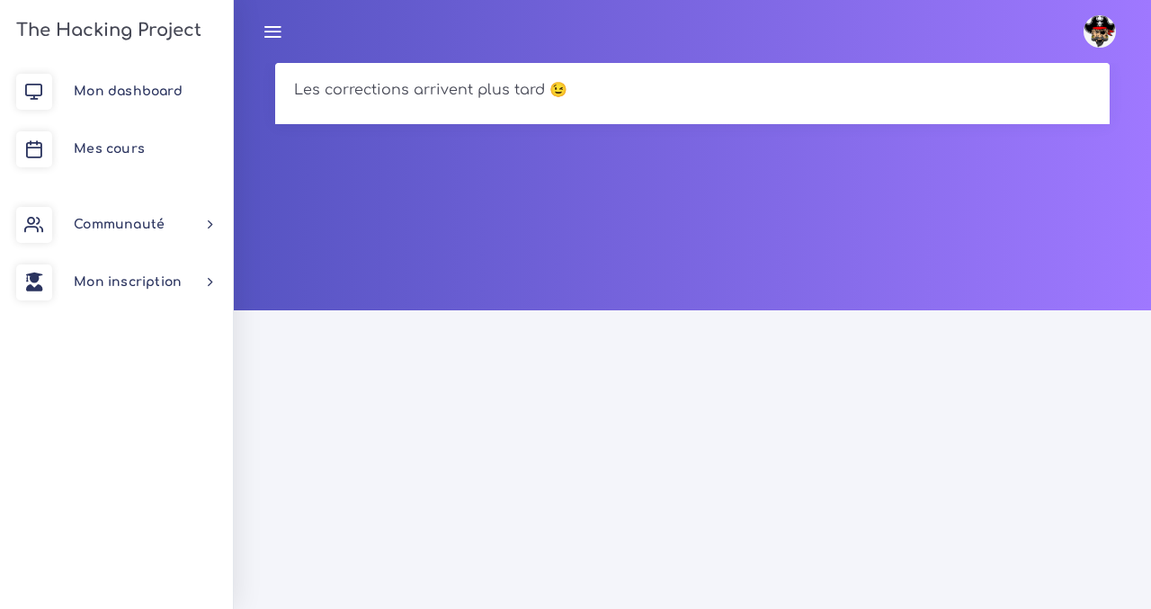
click at [402, 86] on h5 "Les corrections arrivent plus tard 😉" at bounding box center [692, 90] width 797 height 17
click at [276, 33] on icon at bounding box center [273, 32] width 20 height 20
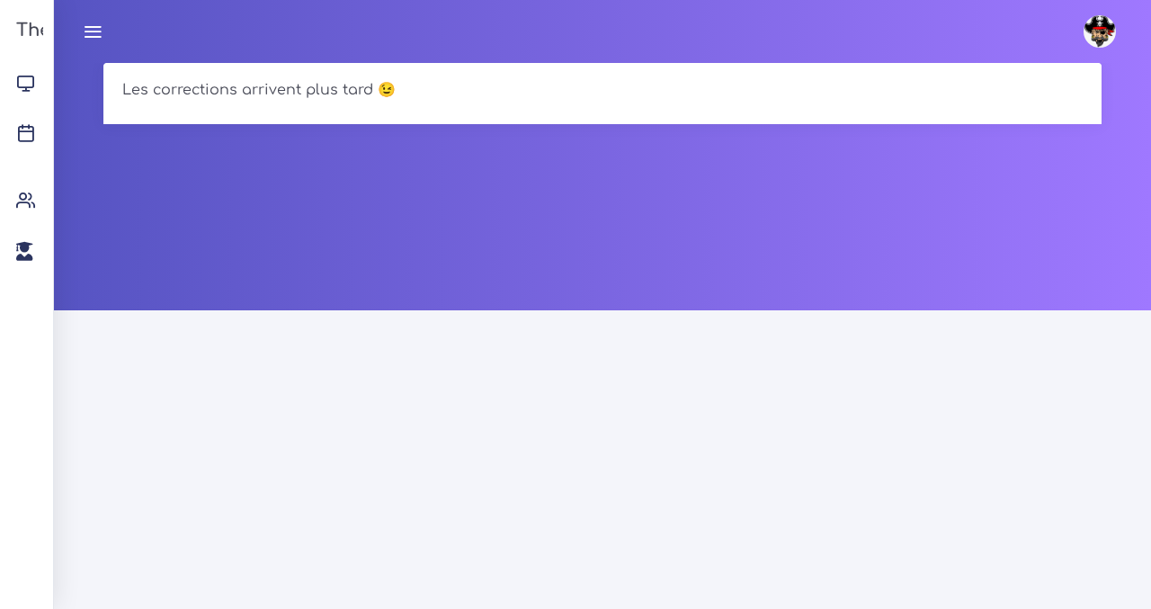
click at [86, 30] on icon at bounding box center [93, 32] width 20 height 20
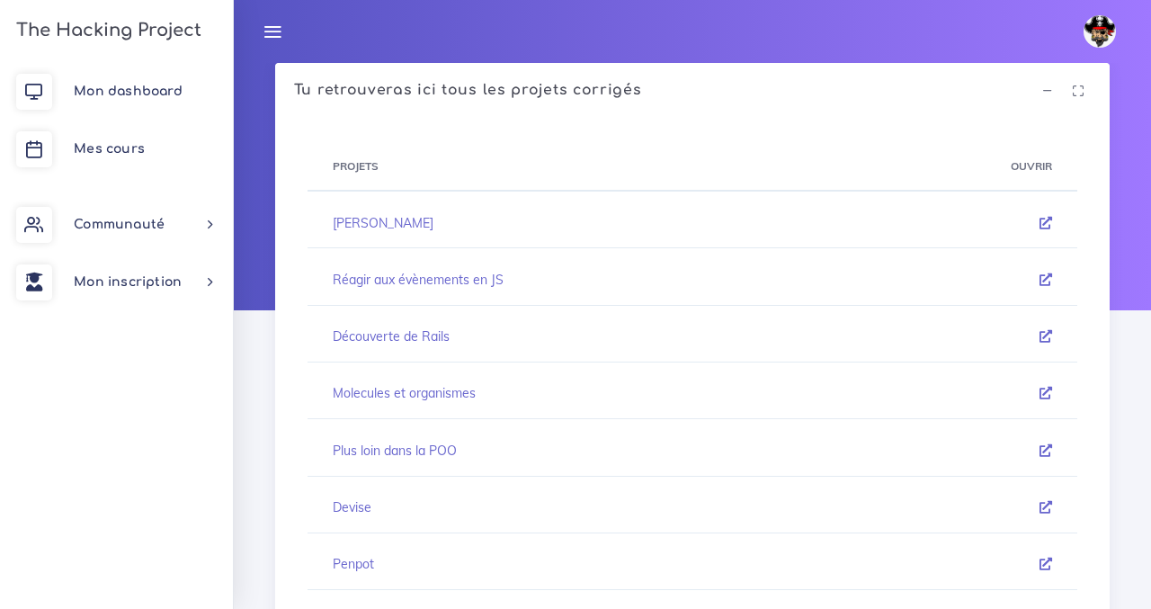
click at [268, 39] on icon at bounding box center [273, 32] width 20 height 20
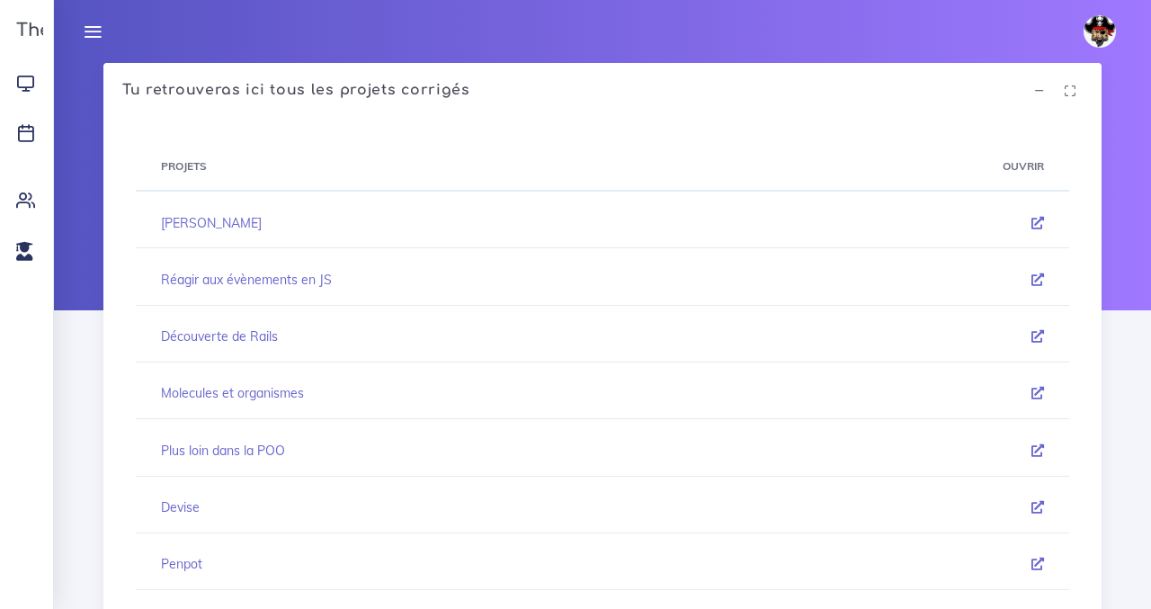
click at [91, 28] on icon at bounding box center [93, 32] width 20 height 20
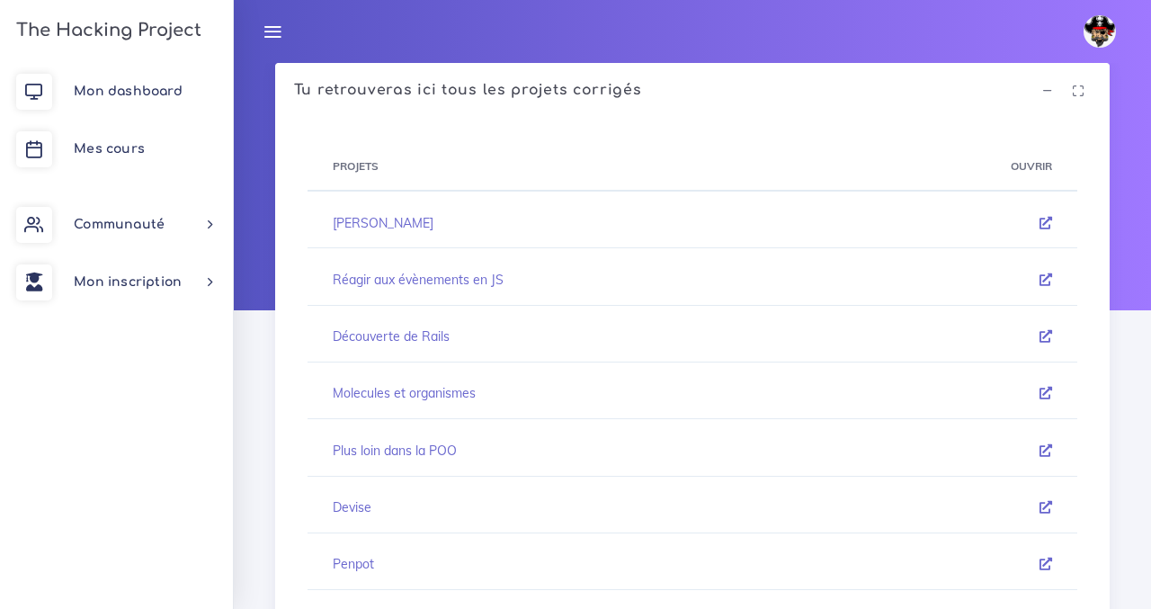
click at [81, 30] on h3 "The Hacking Project" at bounding box center [106, 31] width 191 height 20
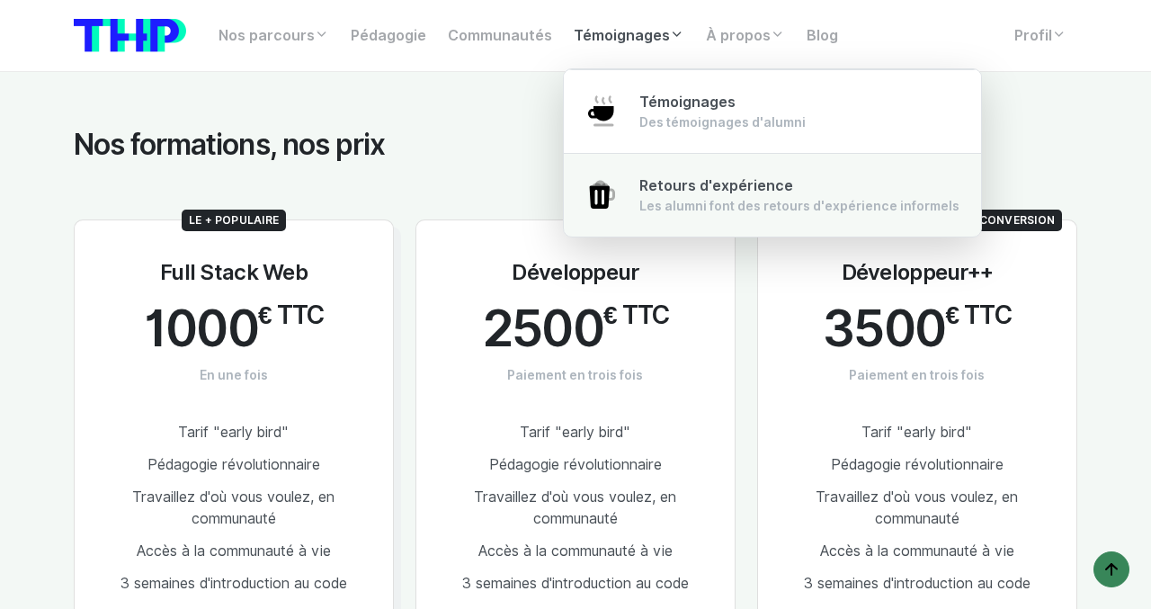
scroll to position [3266, 0]
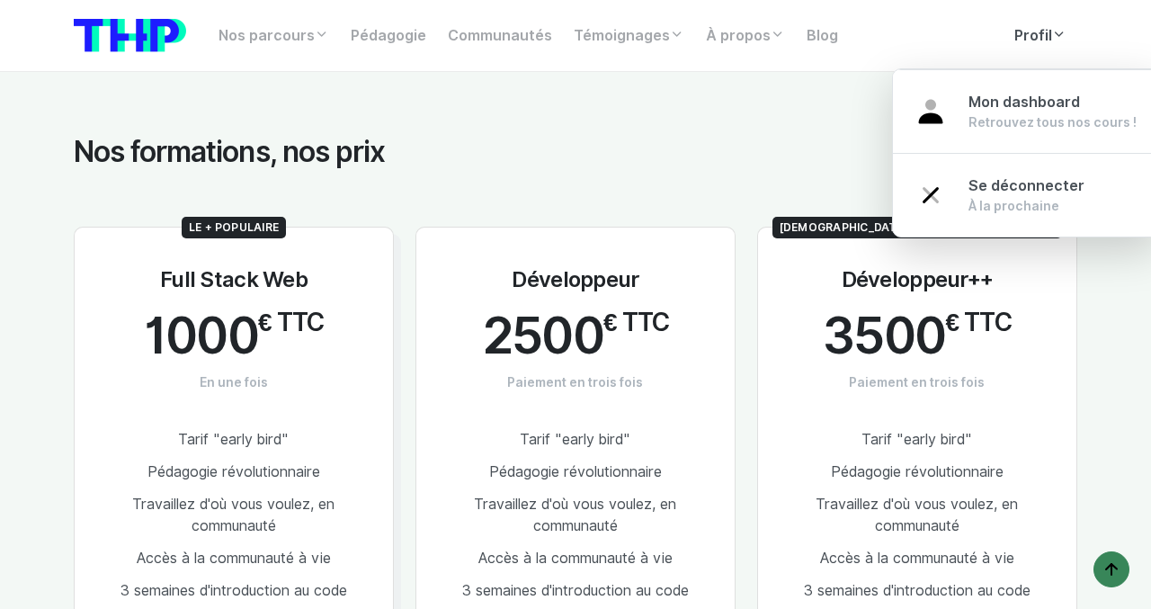
click at [1057, 45] on link "Profil" at bounding box center [1040, 36] width 74 height 36
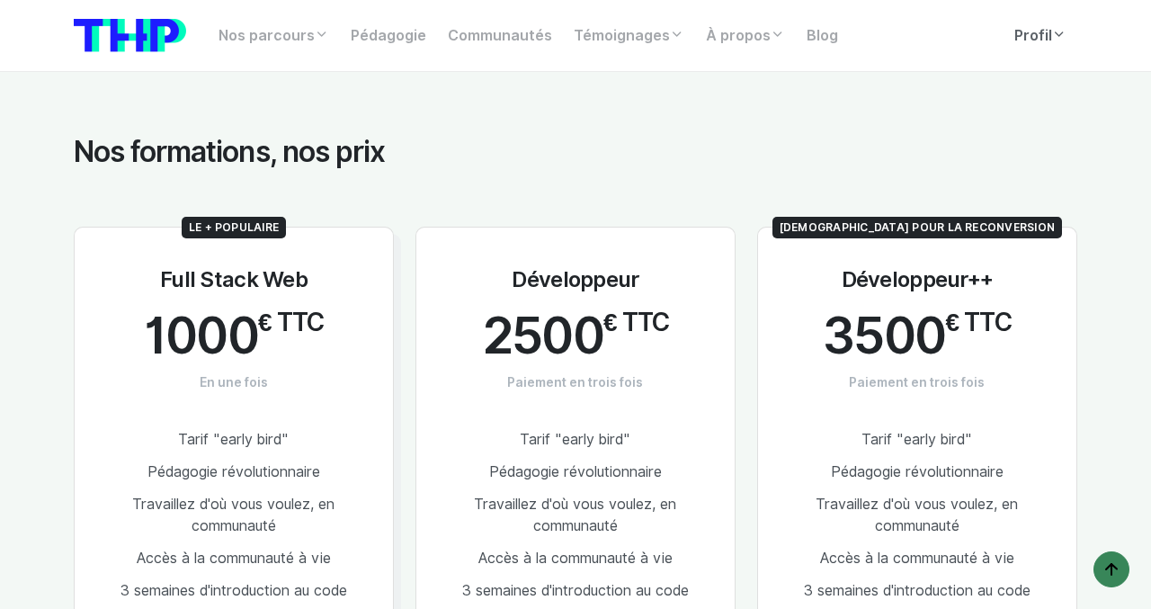
click at [1034, 38] on link "Profil" at bounding box center [1040, 36] width 74 height 36
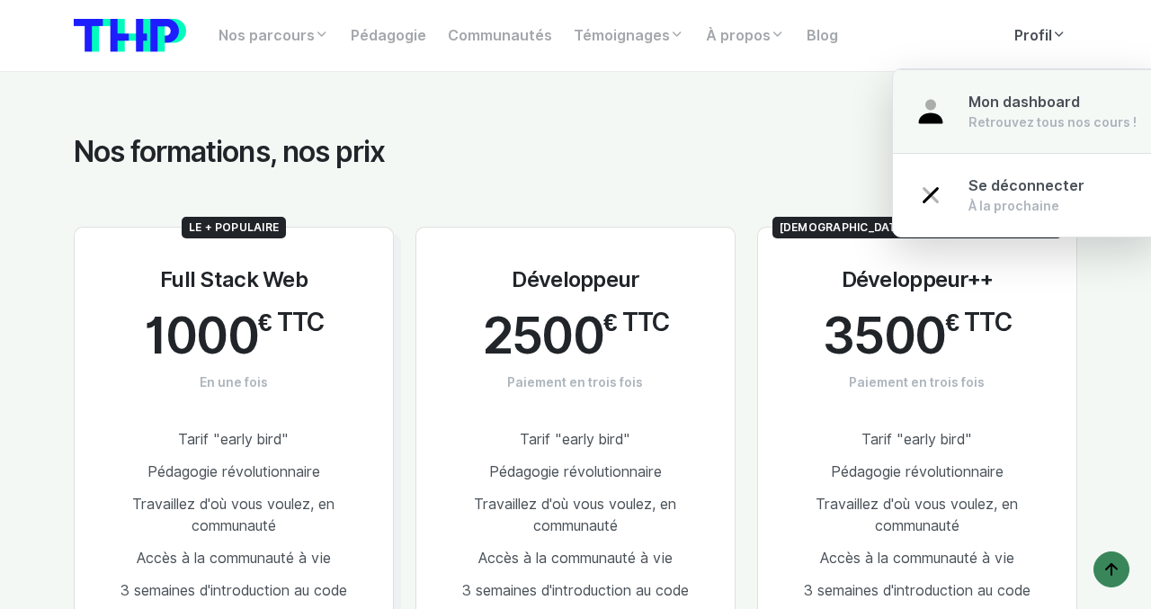
click at [1014, 104] on span "Mon dashboard" at bounding box center [1023, 102] width 111 height 17
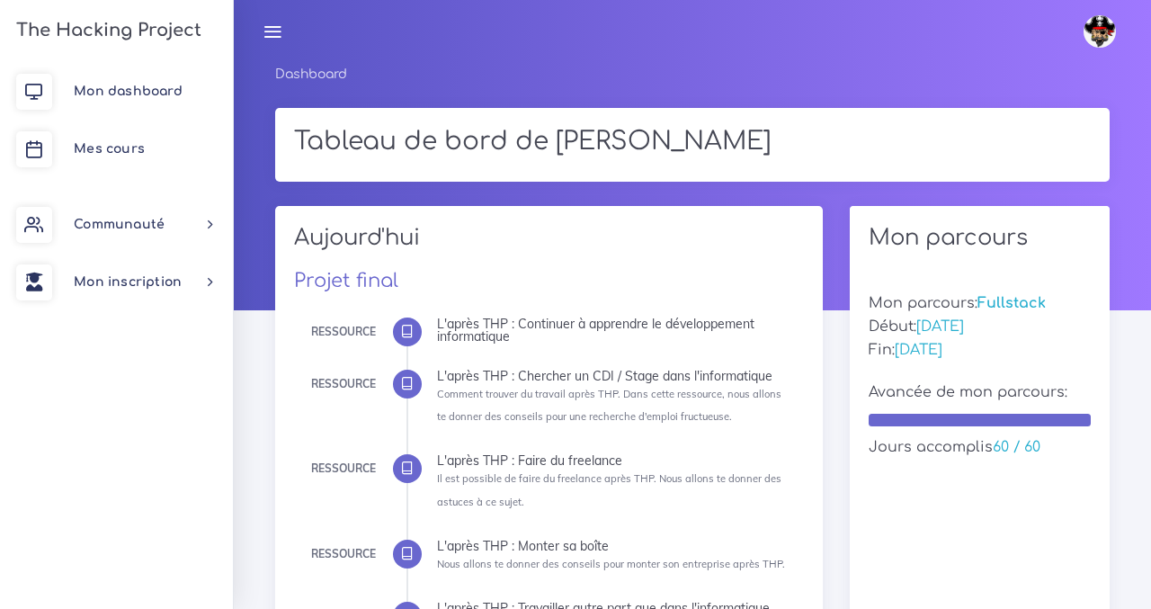
click at [463, 321] on div "L'après THP : Continuer à apprendre le développement informatique" at bounding box center [613, 329] width 353 height 25
click at [340, 348] on div "Ressource L'après THP : Continuer à apprendre le développement informatique Res…" at bounding box center [549, 533] width 483 height 468
click at [404, 334] on icon at bounding box center [406, 331] width 13 height 13
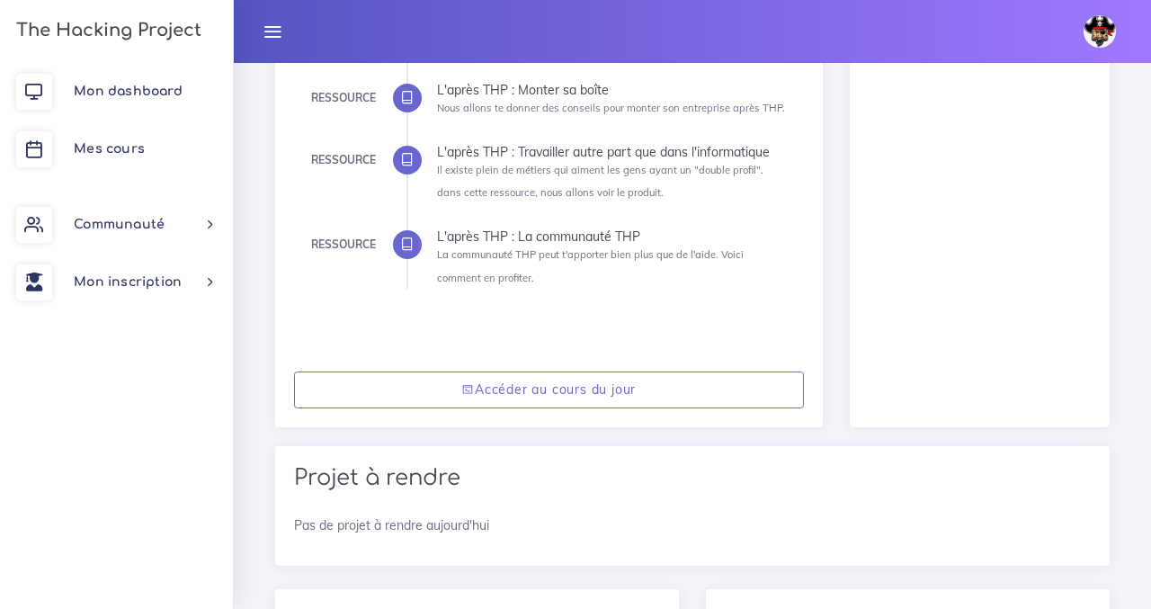
scroll to position [463, 0]
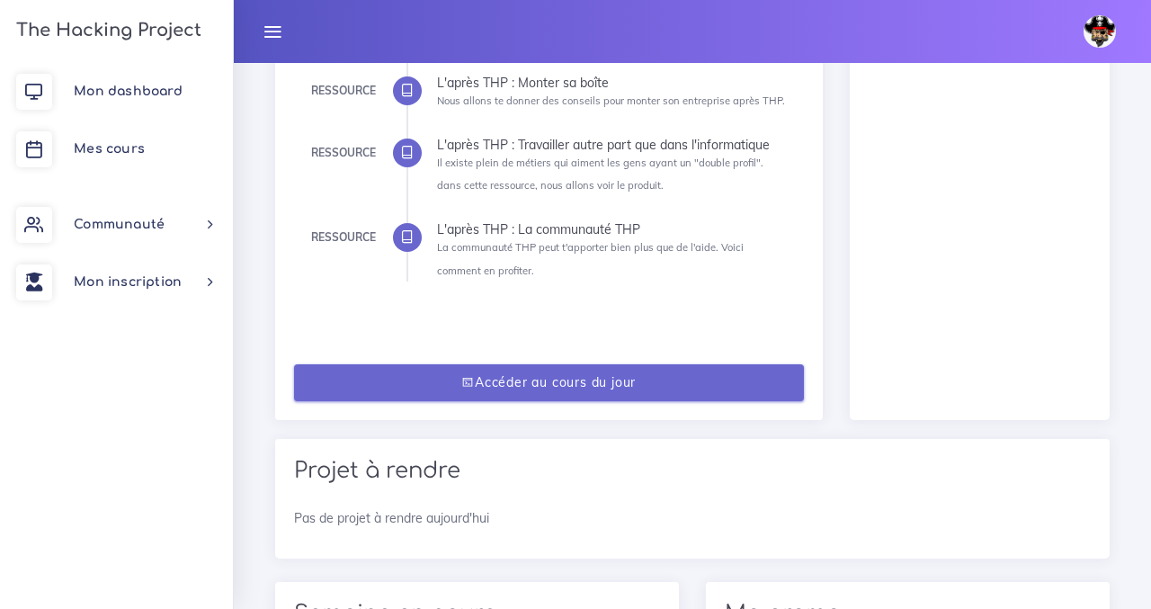
click at [412, 379] on link "Accéder au cours du jour" at bounding box center [549, 382] width 510 height 37
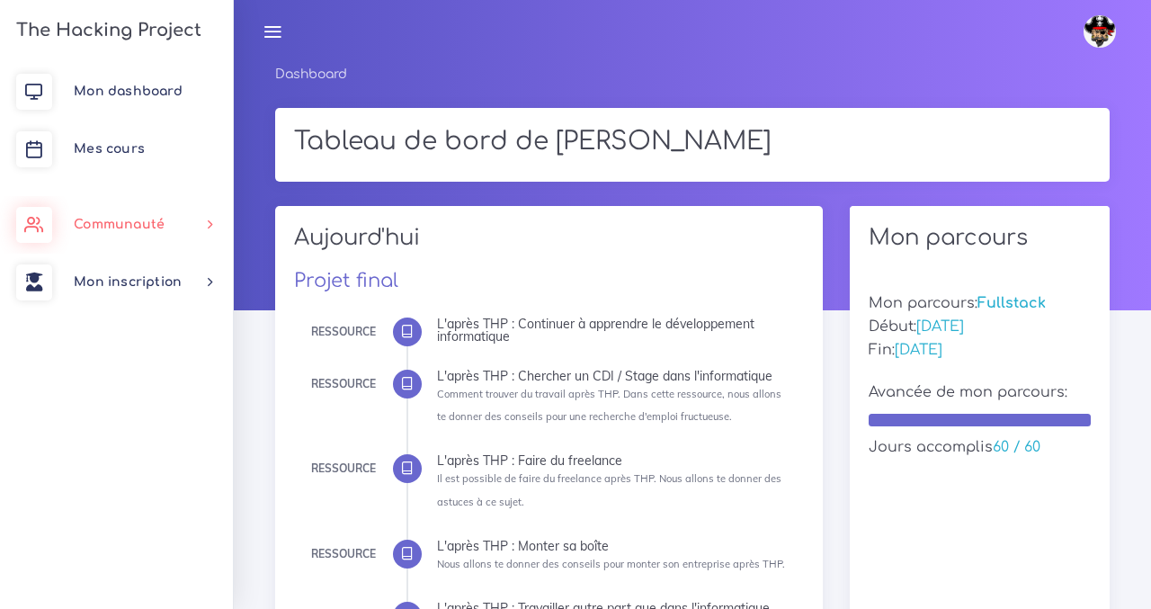
click at [127, 227] on span "Communauté" at bounding box center [119, 224] width 91 height 13
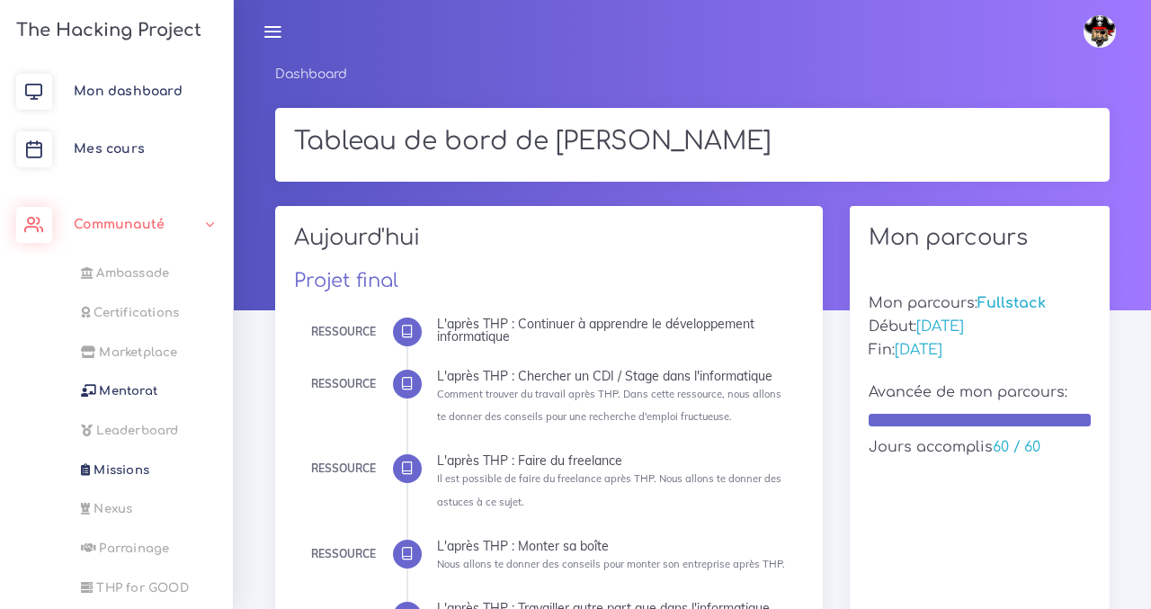
click at [127, 227] on span "Communauté" at bounding box center [119, 224] width 91 height 13
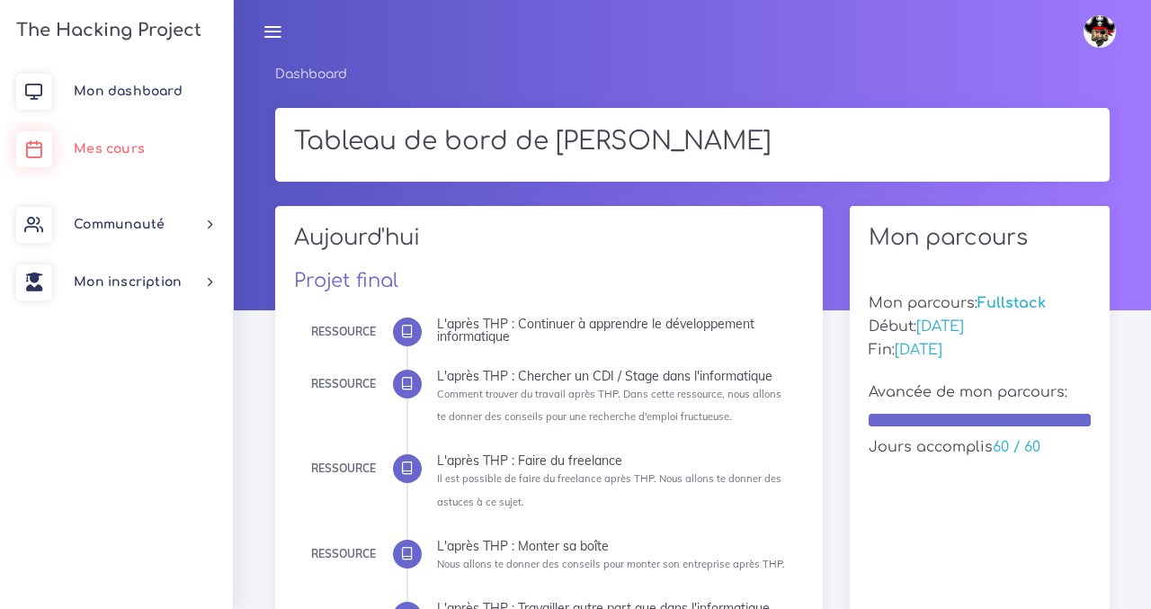
click at [109, 147] on span "Mes cours" at bounding box center [109, 148] width 71 height 13
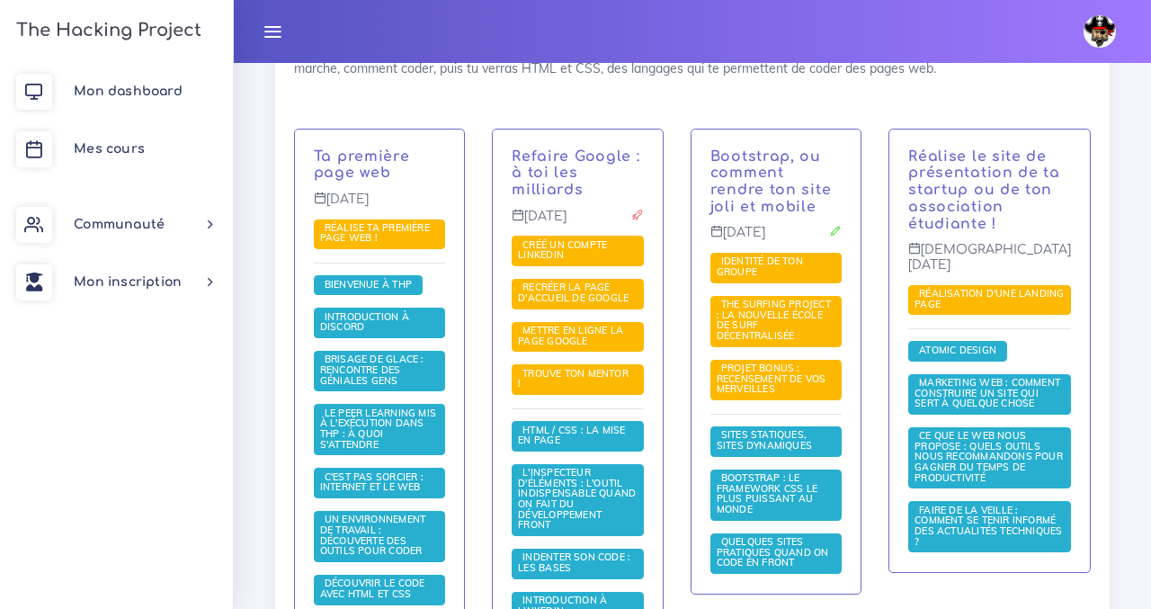
scroll to position [425, 0]
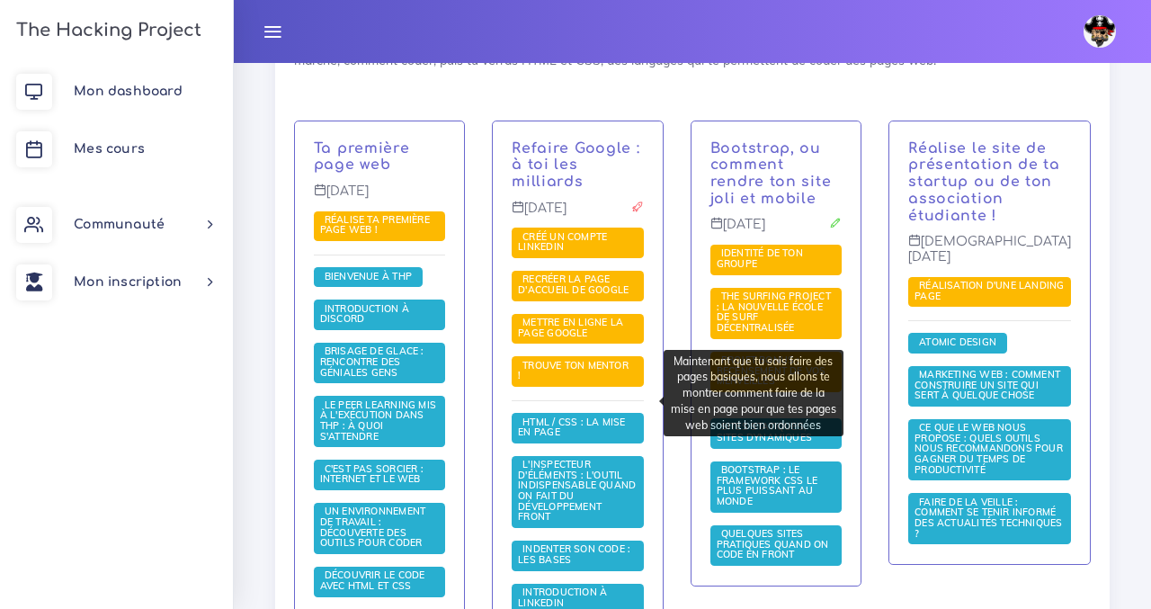
click at [568, 413] on span "HTML / CSS : la mise en page" at bounding box center [577, 428] width 131 height 31
click at [558, 415] on span "HTML / CSS : la mise en page" at bounding box center [571, 426] width 107 height 23
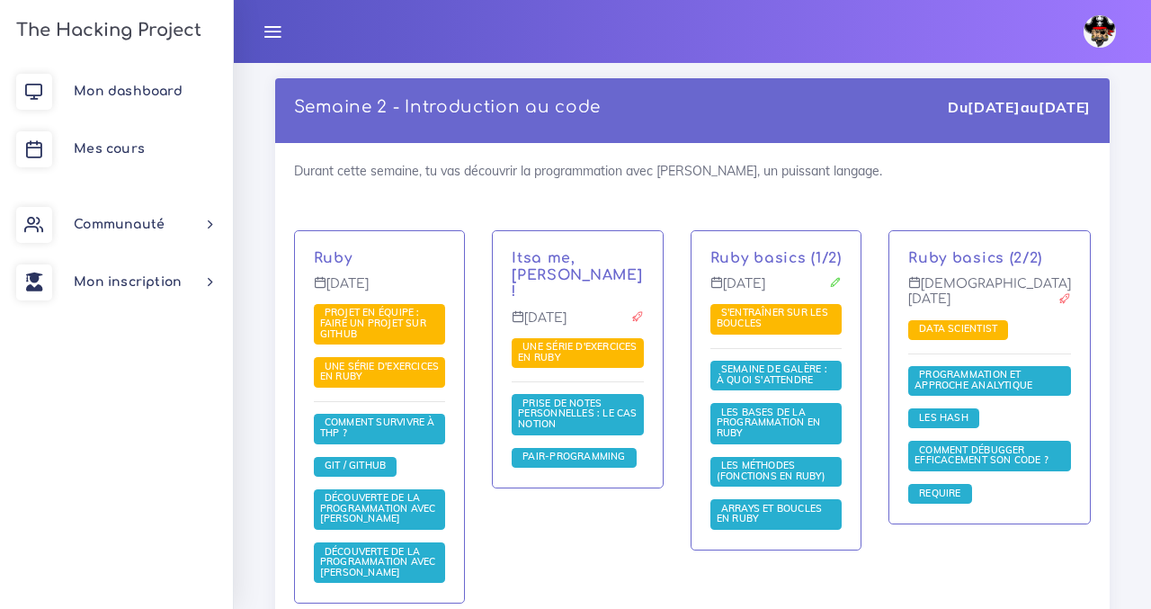
scroll to position [1369, 0]
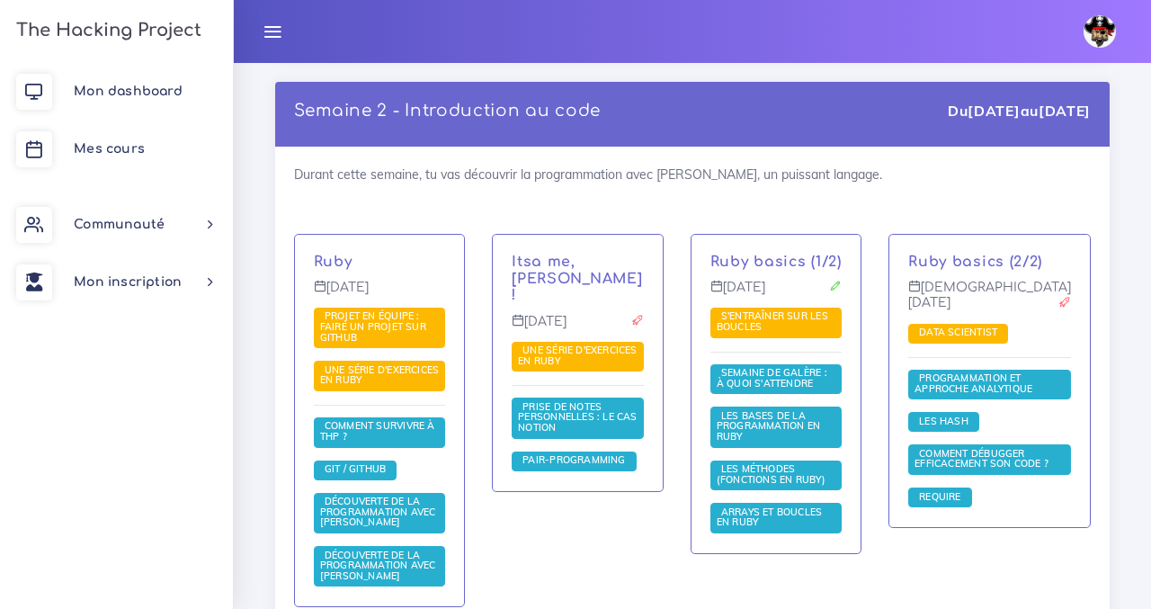
click at [571, 459] on div "Itsa me, Mario ! Mardi 24 déc. Une série d'exercices en Ruby Prise de notes per…" at bounding box center [577, 432] width 198 height 397
